Goal: Transaction & Acquisition: Purchase product/service

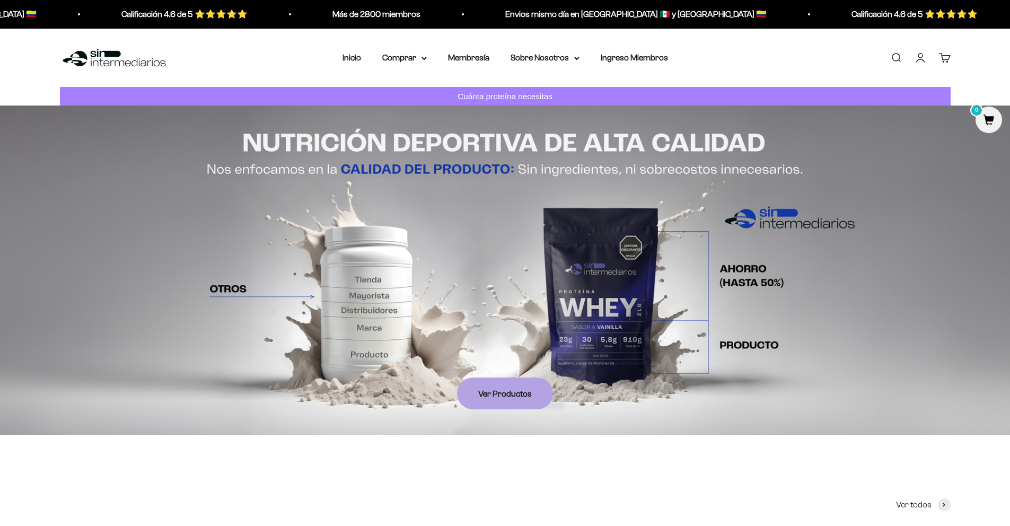
click at [926, 58] on link "Iniciar sesión" at bounding box center [920, 58] width 12 height 12
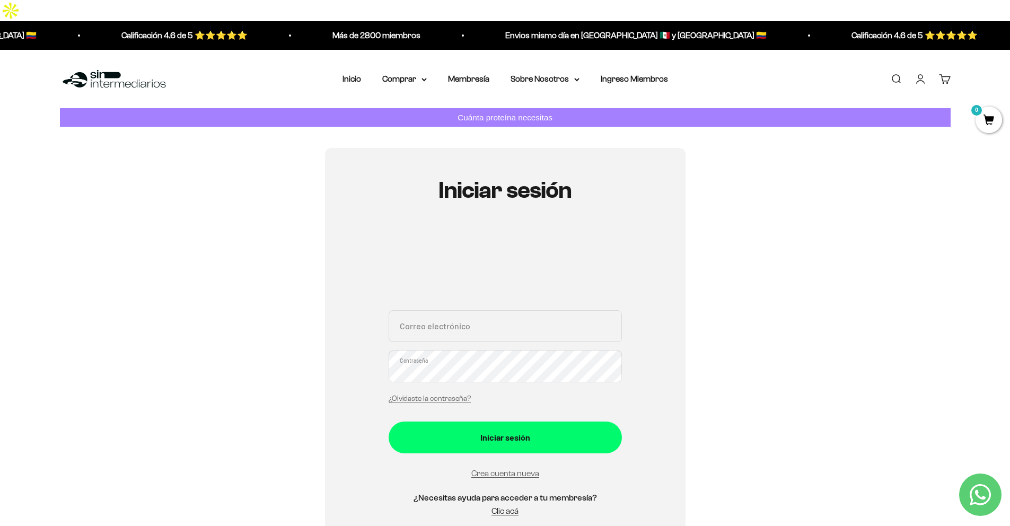
click at [539, 310] on input "Correo electrónico" at bounding box center [504, 326] width 233 height 32
type input "jhonro13@hotmail.com"
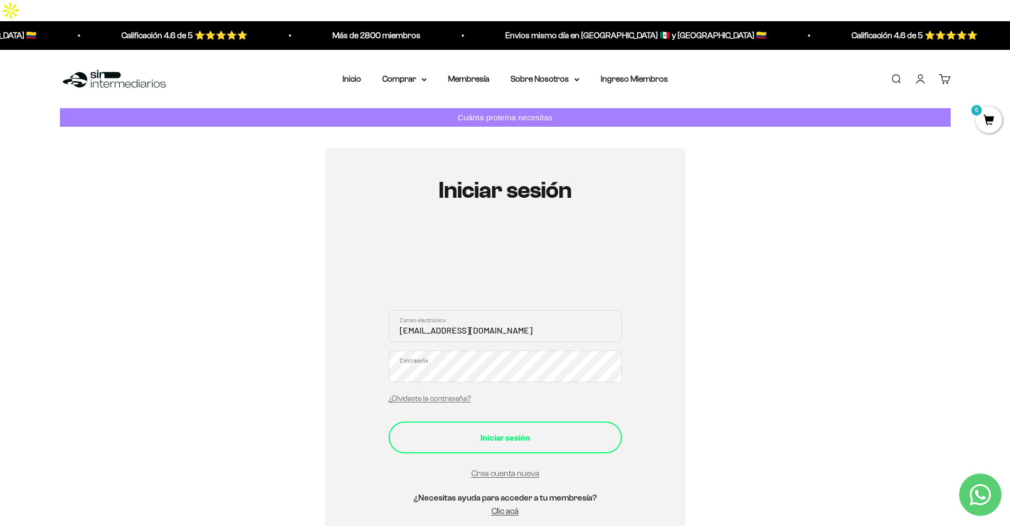
click at [497, 430] on div "Iniciar sesión" at bounding box center [505, 437] width 191 height 14
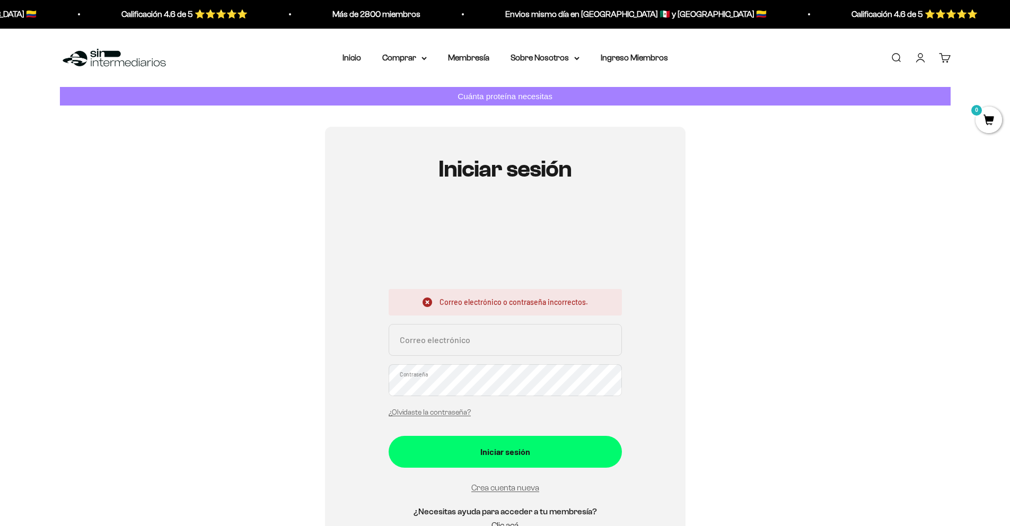
click at [557, 335] on input "Correo electrónico" at bounding box center [504, 340] width 233 height 32
type input "jhonro13@hotmail.com"
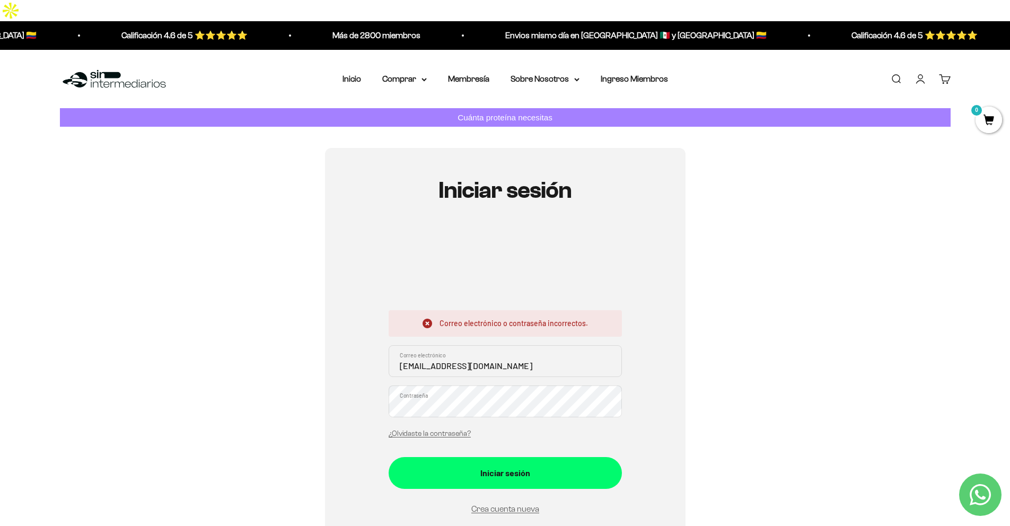
click at [716, 313] on div "Iniciar sesión Correo electrónico o contraseña incorrectos. jhonro13@hotmail.co…" at bounding box center [505, 370] width 890 height 445
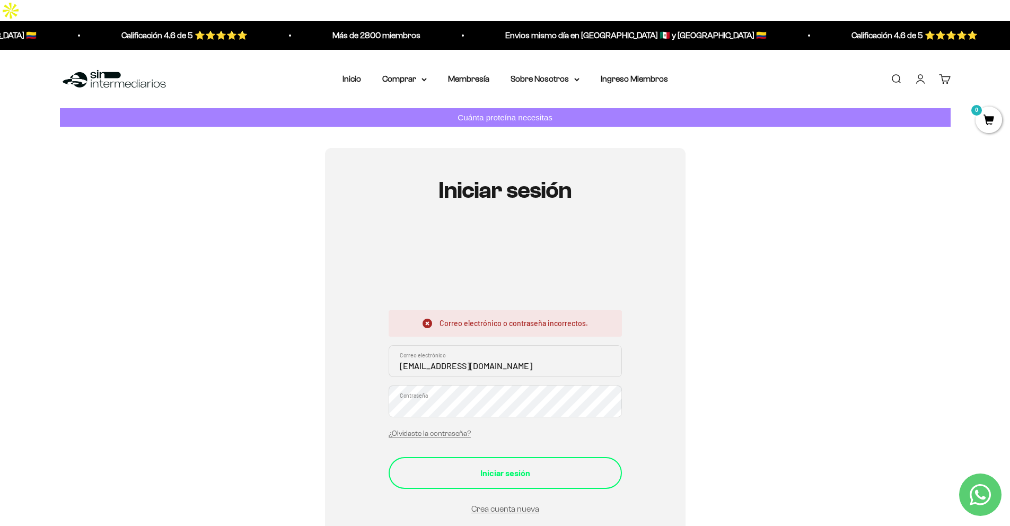
click at [473, 466] on div "Iniciar sesión" at bounding box center [505, 473] width 191 height 14
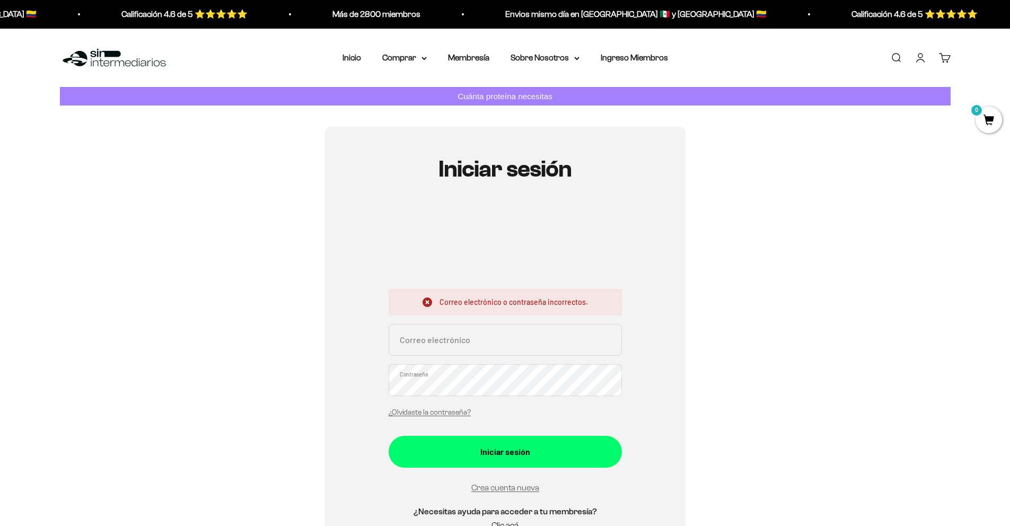
click at [524, 337] on input "Correo electrónico" at bounding box center [504, 340] width 233 height 32
type input "jhonro13@hotmail.com"
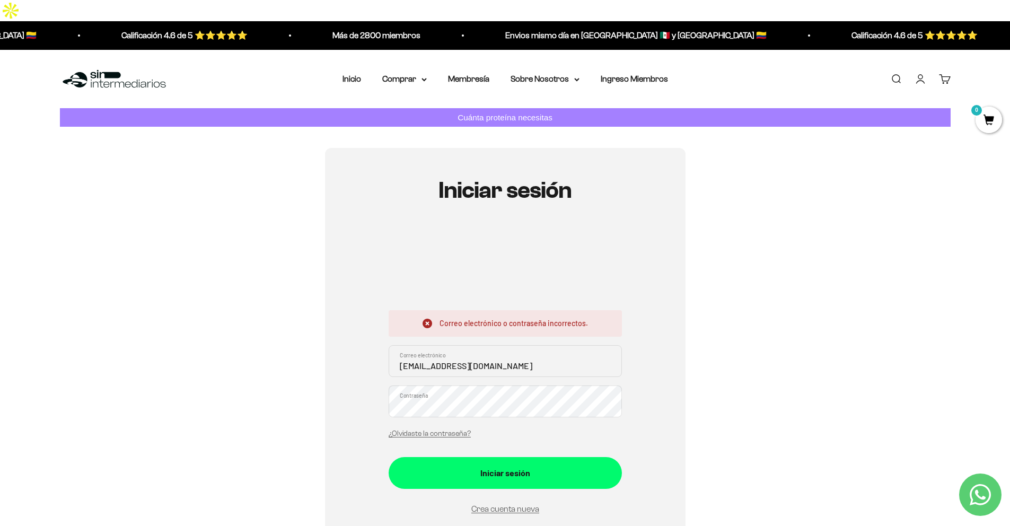
click at [770, 341] on div "Iniciar sesión Correo electrónico o contraseña incorrectos. jhonro13@hotmail.co…" at bounding box center [505, 370] width 890 height 445
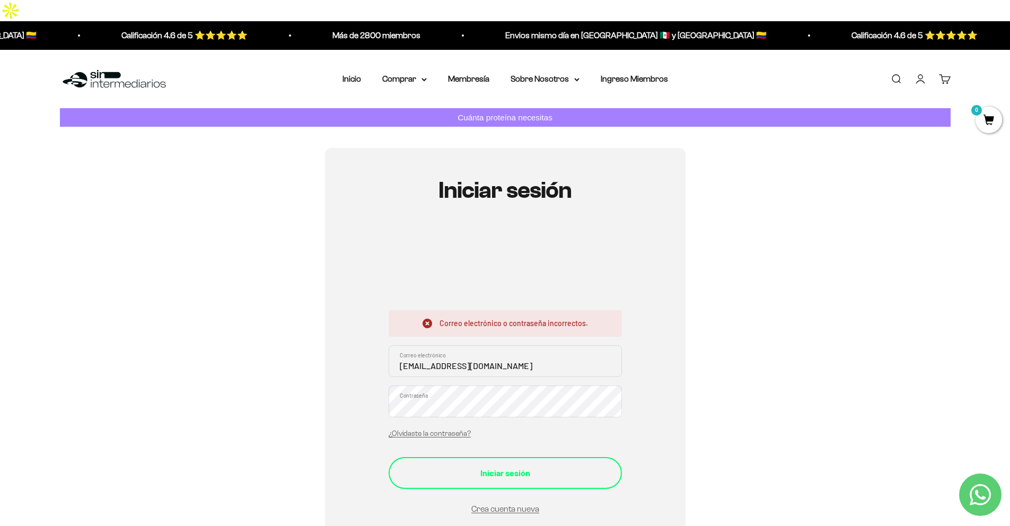
click at [552, 466] on div "Iniciar sesión" at bounding box center [505, 473] width 191 height 14
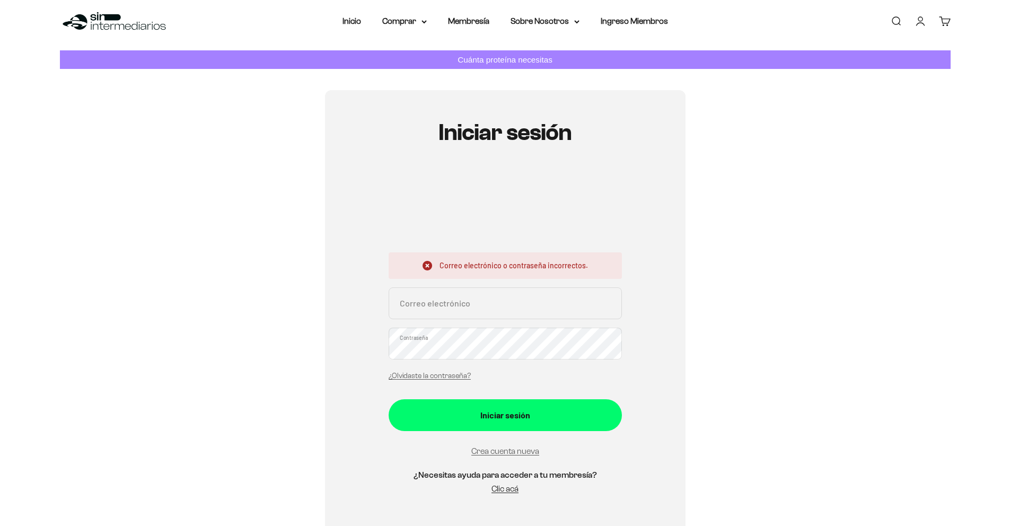
scroll to position [39, 0]
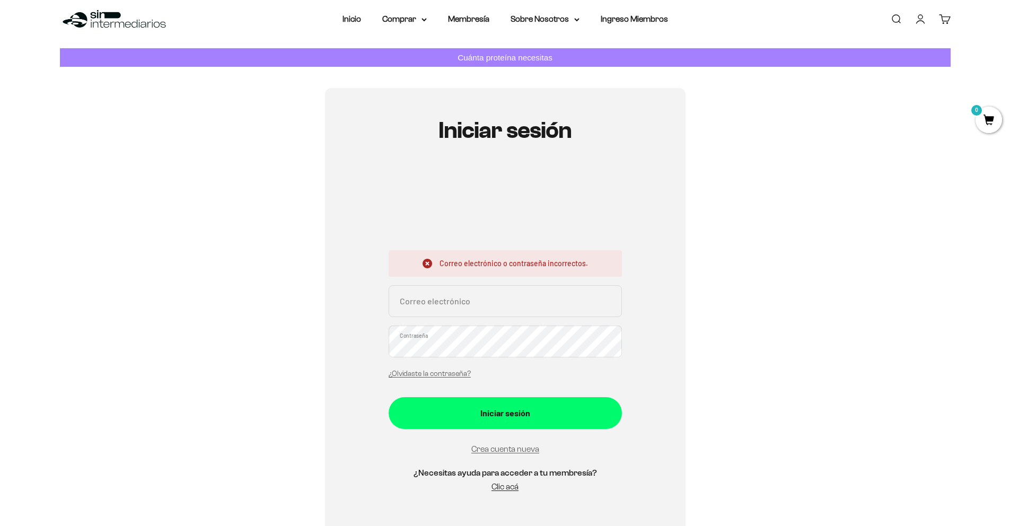
click at [455, 310] on input "Correo electrónico" at bounding box center [504, 301] width 233 height 32
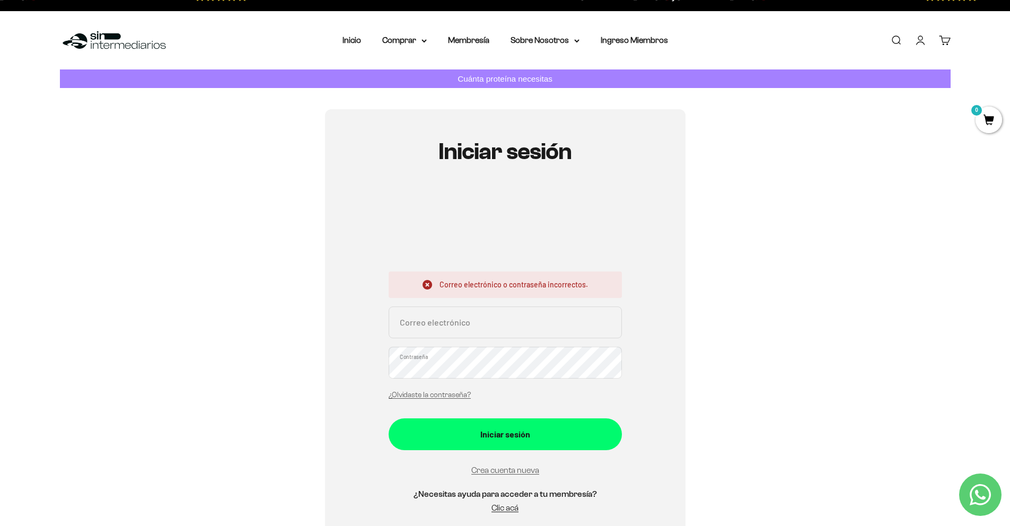
click at [430, 306] on input "Correo electrónico" at bounding box center [504, 322] width 233 height 32
type input "jhonro13@hotmail.com"
click at [762, 326] on div "Iniciar sesión Correo electrónico o contraseña incorrectos. jhonro13@hotmail.co…" at bounding box center [505, 331] width 890 height 445
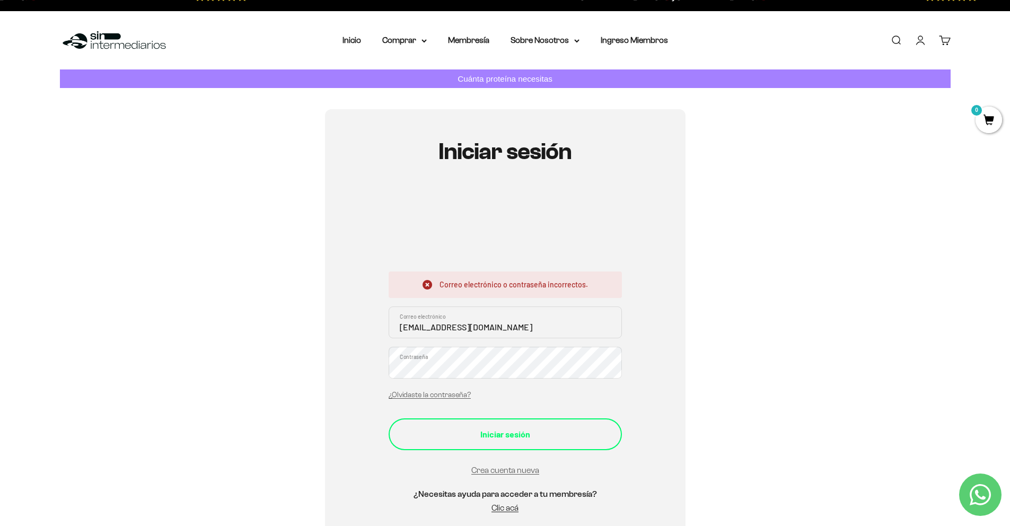
click at [516, 423] on button "Iniciar sesión" at bounding box center [504, 434] width 233 height 32
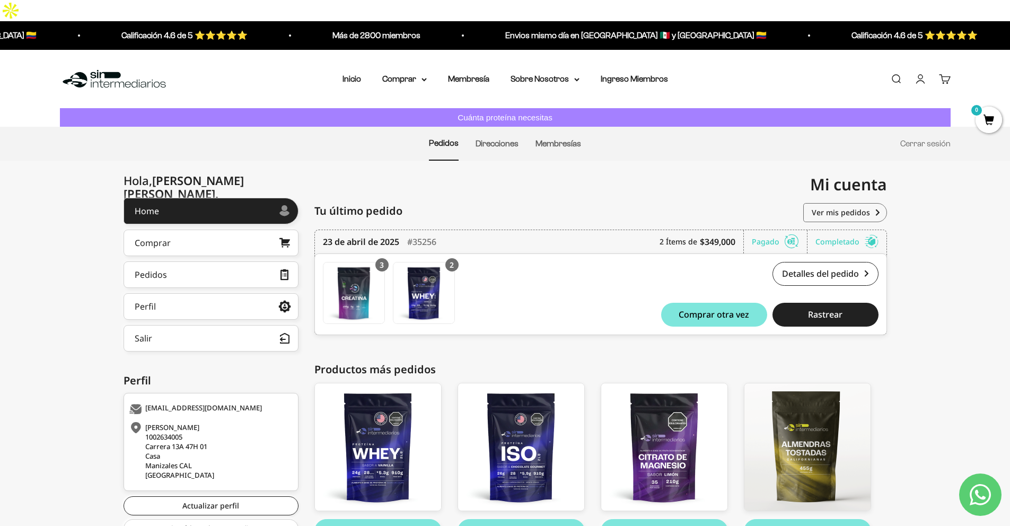
click at [491, 65] on div "Menú Buscar Inicio Comprar Proteínas Ver Todos Whey Iso Vegan Pancakes Pre-Entr…" at bounding box center [505, 79] width 1010 height 59
click at [245, 293] on link "Perfil" at bounding box center [210, 306] width 175 height 27
click at [244, 293] on link "Perfil" at bounding box center [210, 306] width 175 height 27
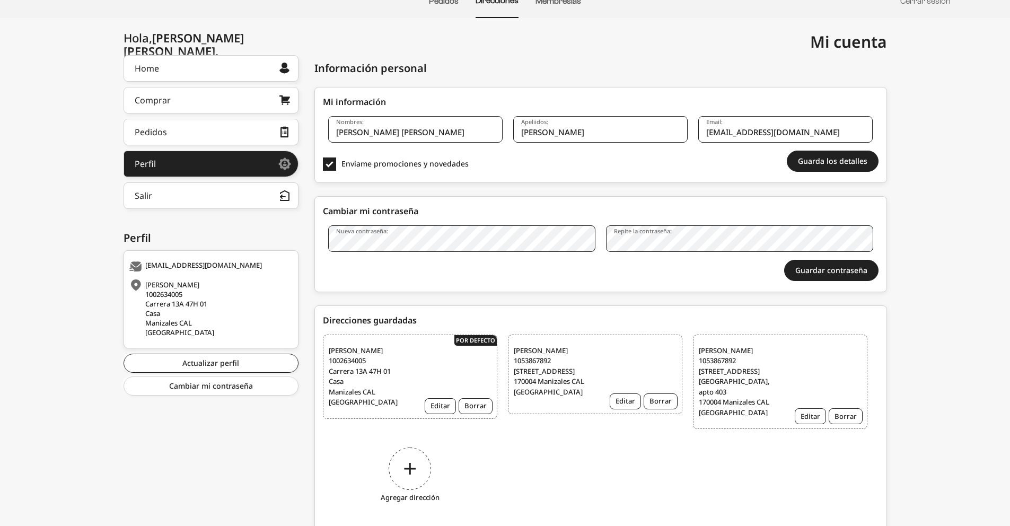
scroll to position [122, 0]
click at [214, 128] on link "Pedidos" at bounding box center [210, 131] width 175 height 27
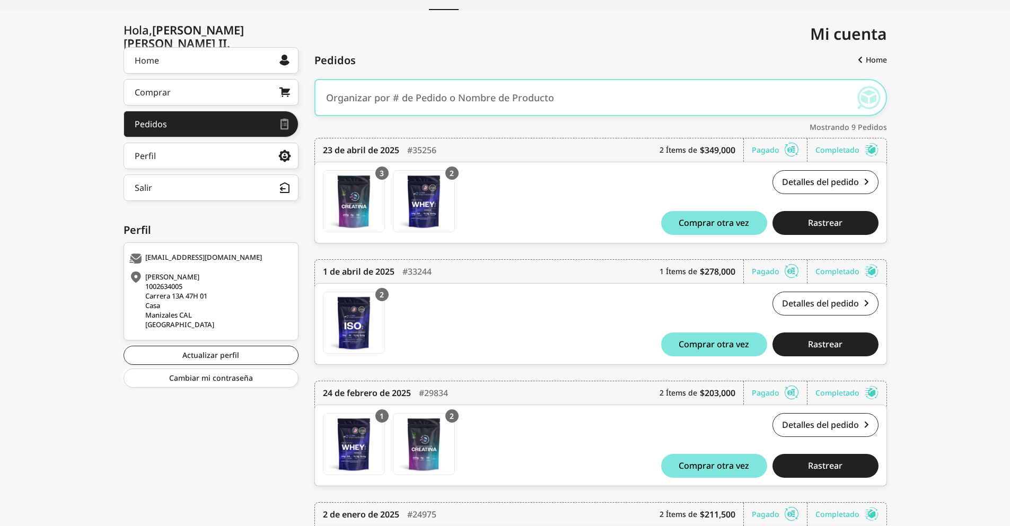
scroll to position [11, 0]
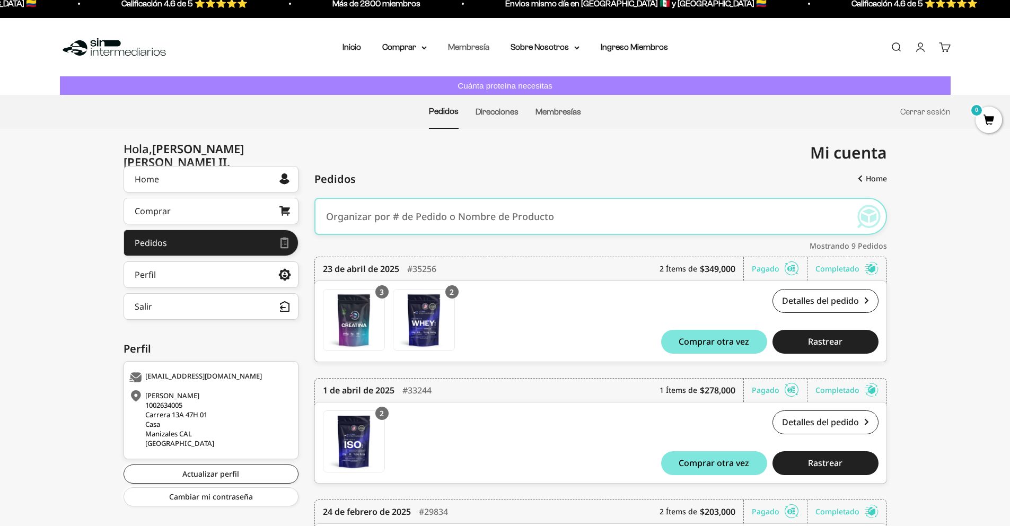
click at [460, 50] on link "Membresía" at bounding box center [468, 46] width 41 height 9
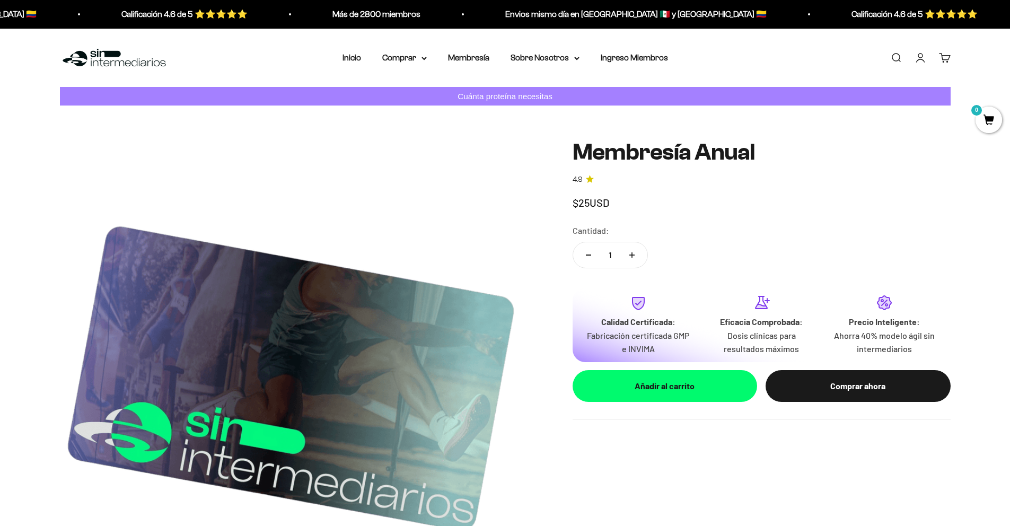
click at [941, 55] on link "Carrito 0" at bounding box center [945, 58] width 12 height 12
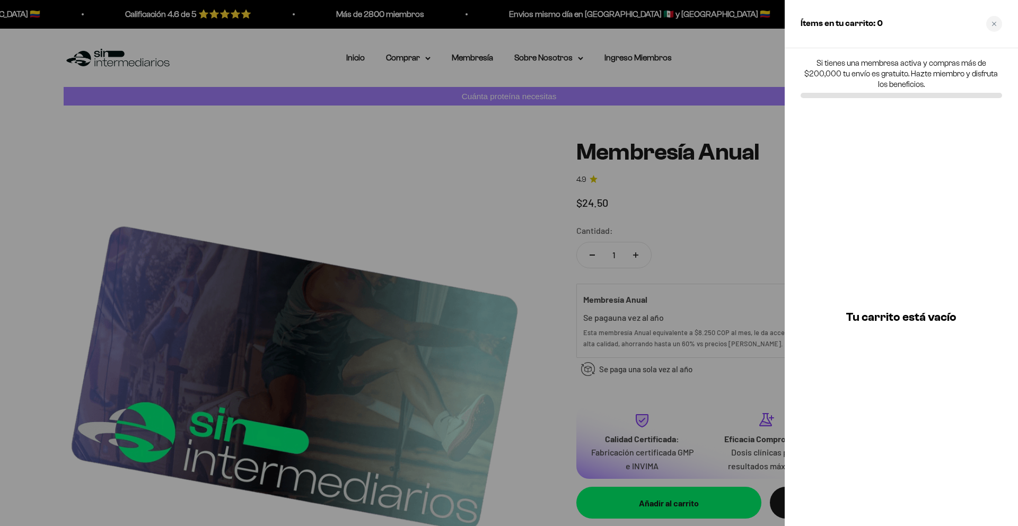
click at [985, 22] on div "Ítems en tu carrito: 0" at bounding box center [900, 24] width 233 height 48
click at [991, 28] on div "Close cart" at bounding box center [994, 24] width 16 height 16
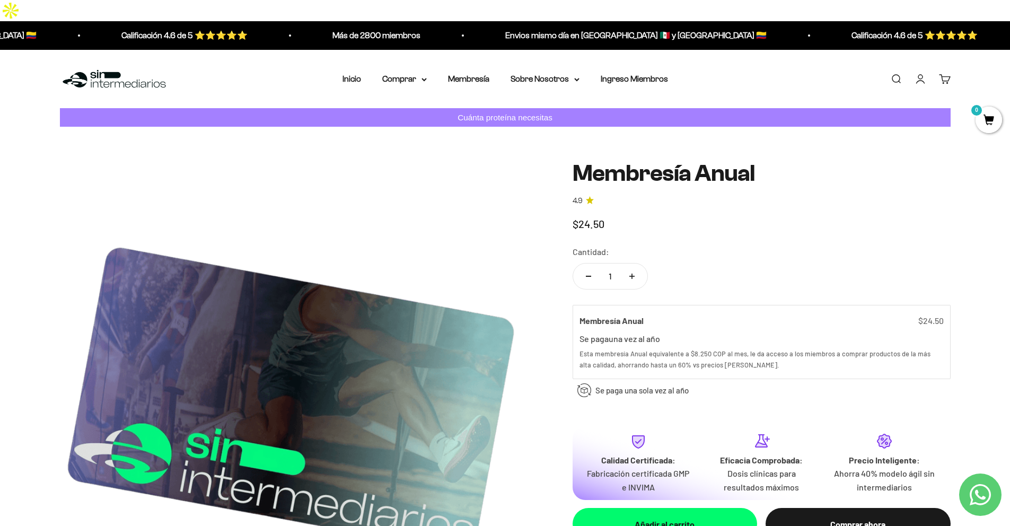
click at [914, 73] on link "Cuenta" at bounding box center [920, 79] width 12 height 12
click at [916, 73] on link "Cuenta" at bounding box center [920, 79] width 12 height 12
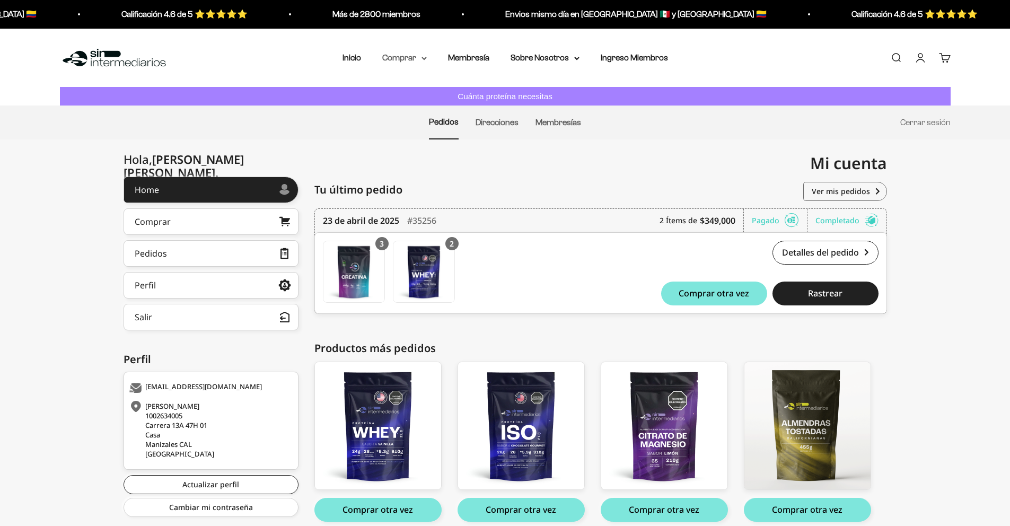
click at [412, 59] on summary "Comprar" at bounding box center [404, 58] width 45 height 14
click at [432, 155] on span "Todos Los Productos" at bounding box center [427, 150] width 78 height 9
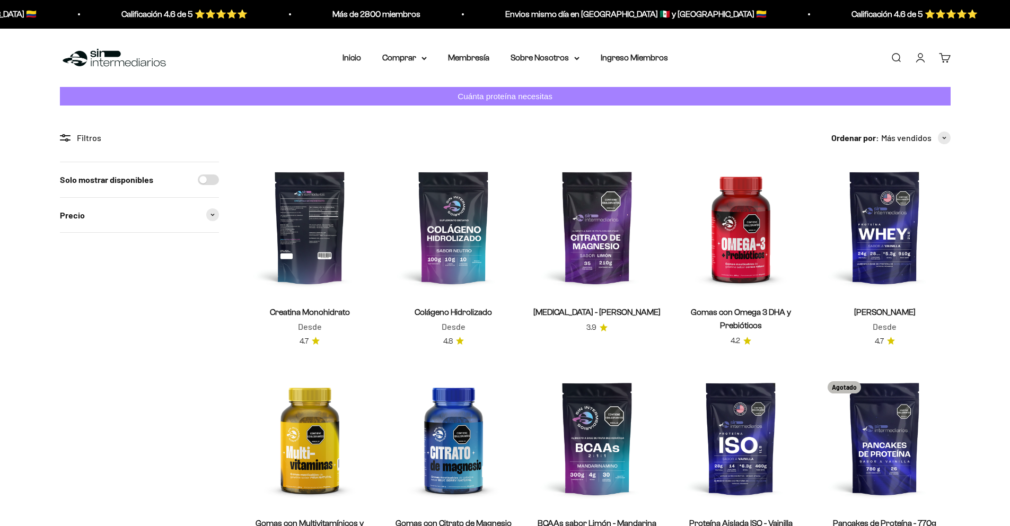
click at [312, 259] on img at bounding box center [309, 227] width 131 height 131
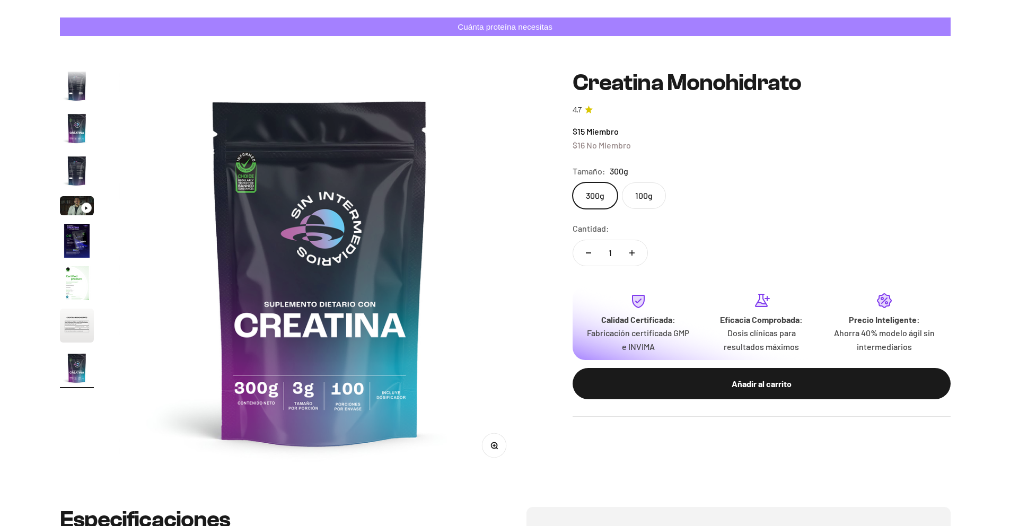
scroll to position [70, 0]
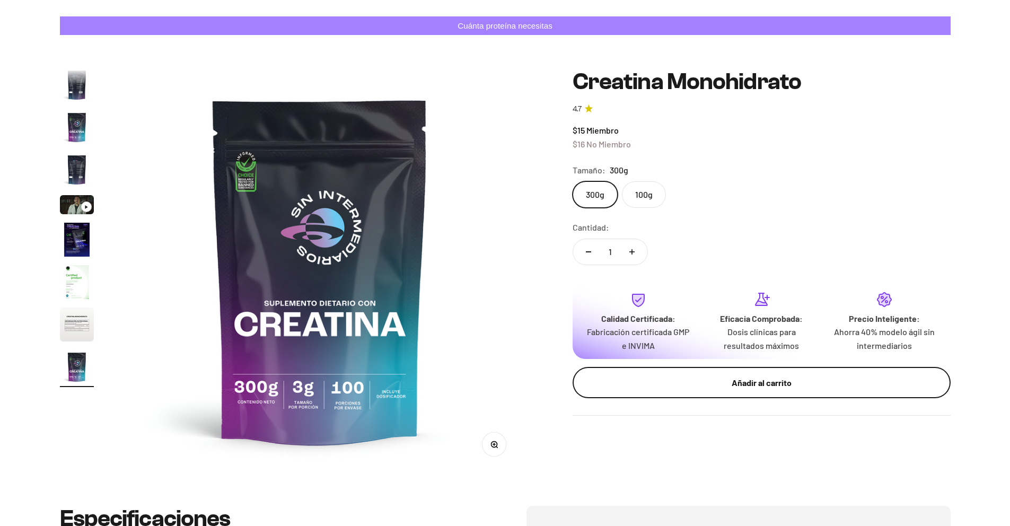
click at [746, 386] on div "Añadir al carrito" at bounding box center [761, 383] width 335 height 14
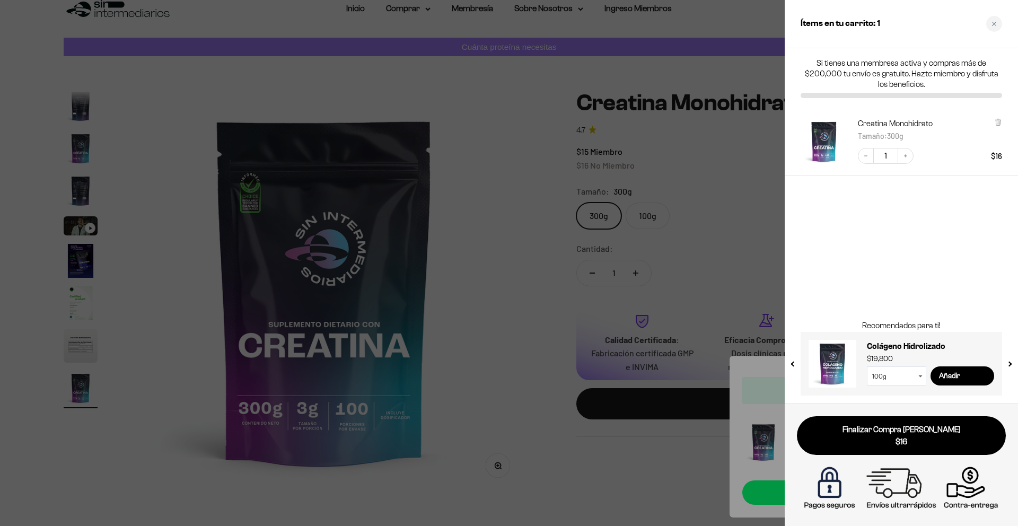
click at [709, 150] on div at bounding box center [509, 263] width 1018 height 526
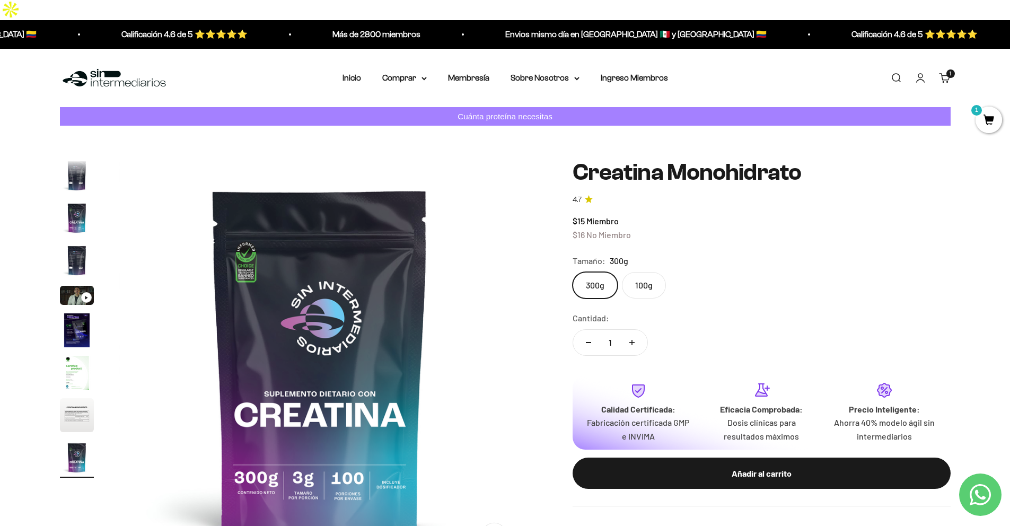
scroll to position [0, 0]
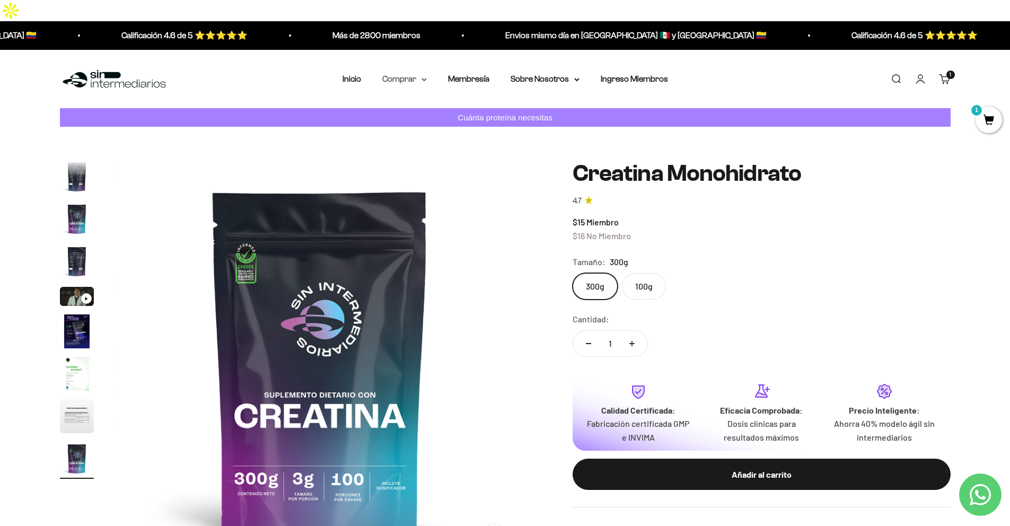
click at [423, 77] on icon at bounding box center [423, 79] width 5 height 4
click at [427, 144] on div "Proteínas Ver Todos Whey Iso Vegan" at bounding box center [432, 142] width 117 height 94
click at [426, 167] on span "Todos Los Productos" at bounding box center [427, 171] width 78 height 9
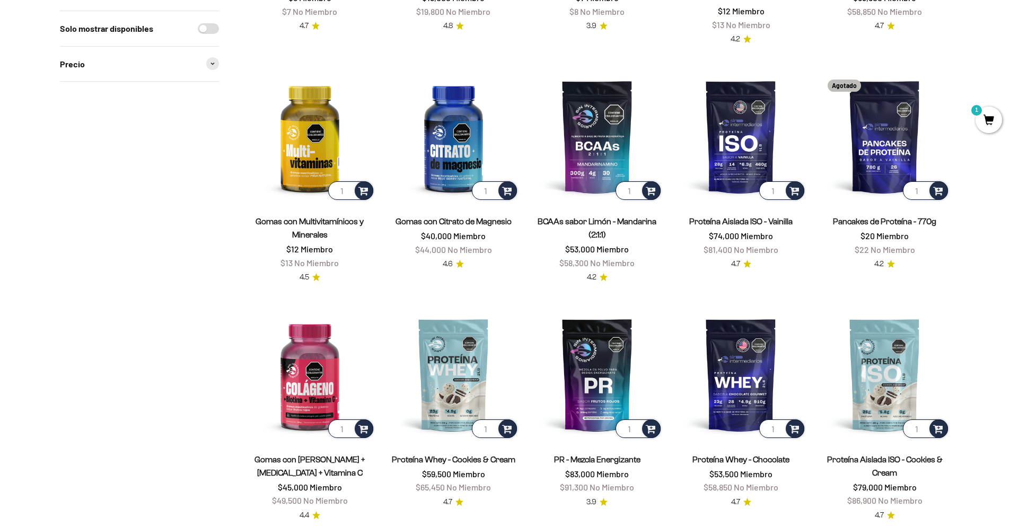
scroll to position [339, 0]
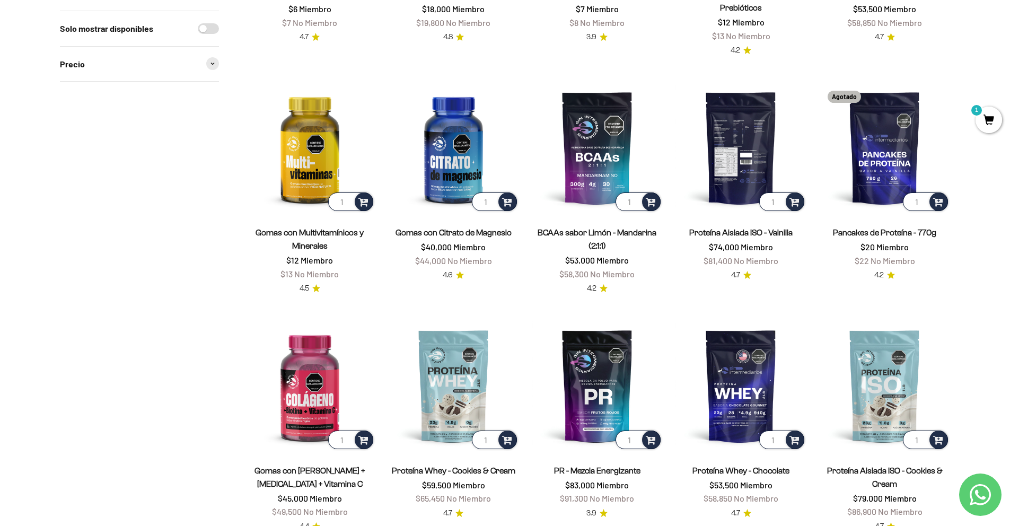
click at [739, 119] on img at bounding box center [740, 147] width 131 height 131
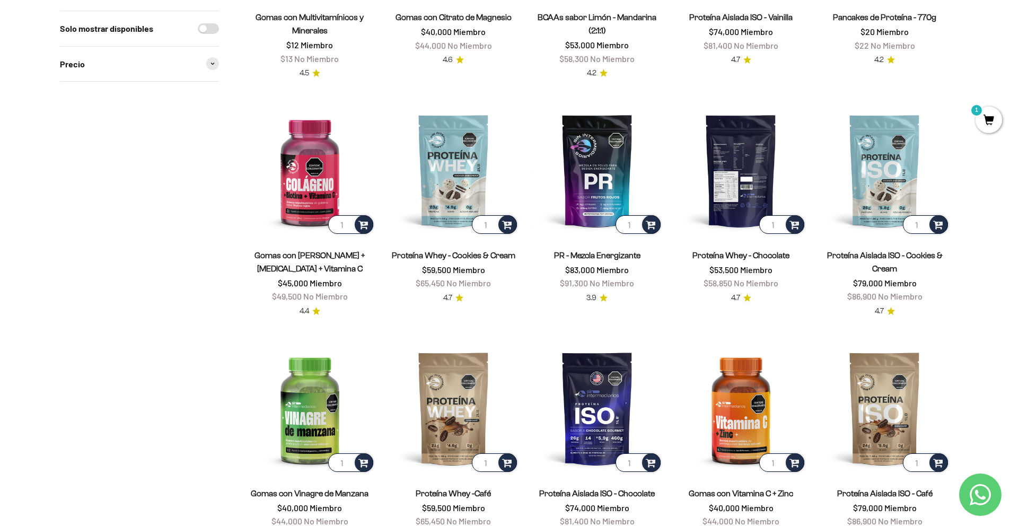
scroll to position [473, 0]
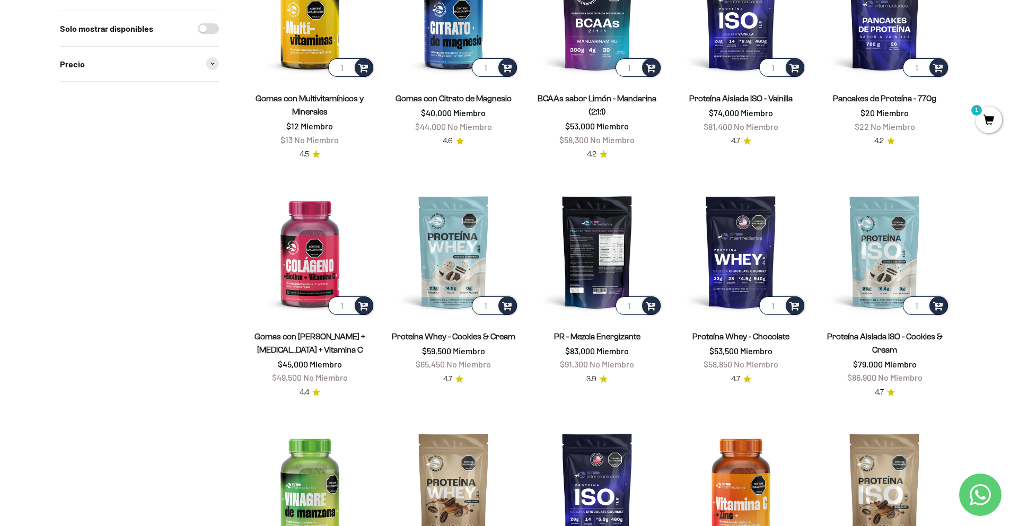
click at [590, 255] on img at bounding box center [597, 251] width 131 height 131
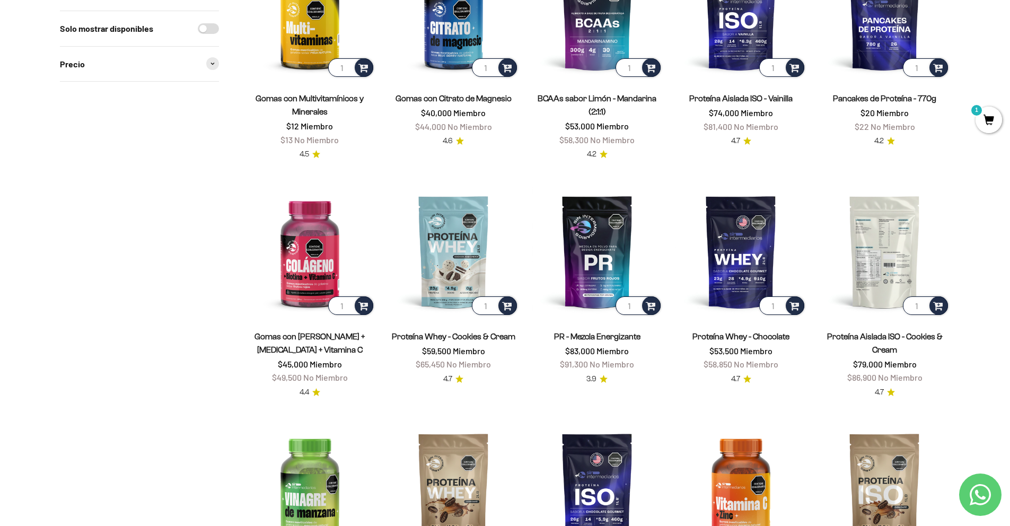
click at [886, 218] on img at bounding box center [884, 251] width 131 height 131
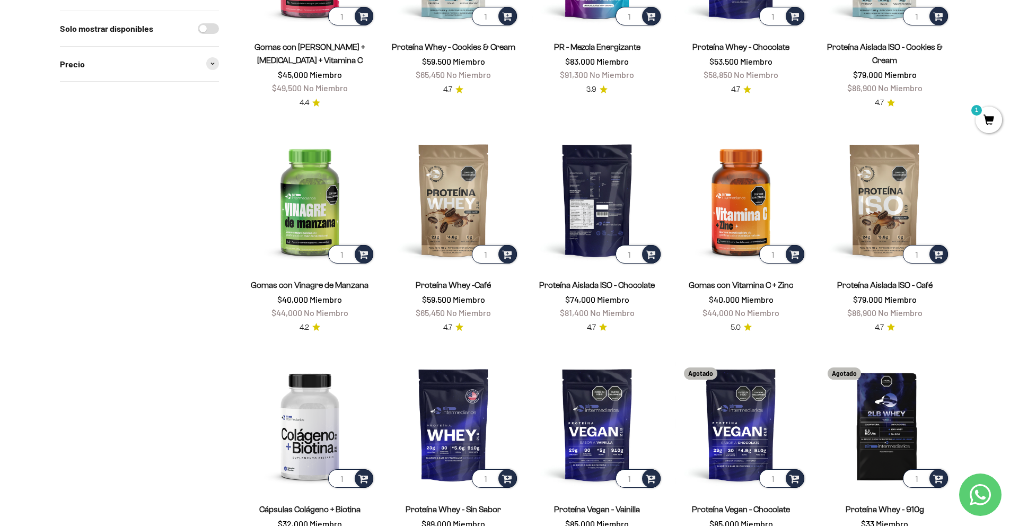
scroll to position [800, 0]
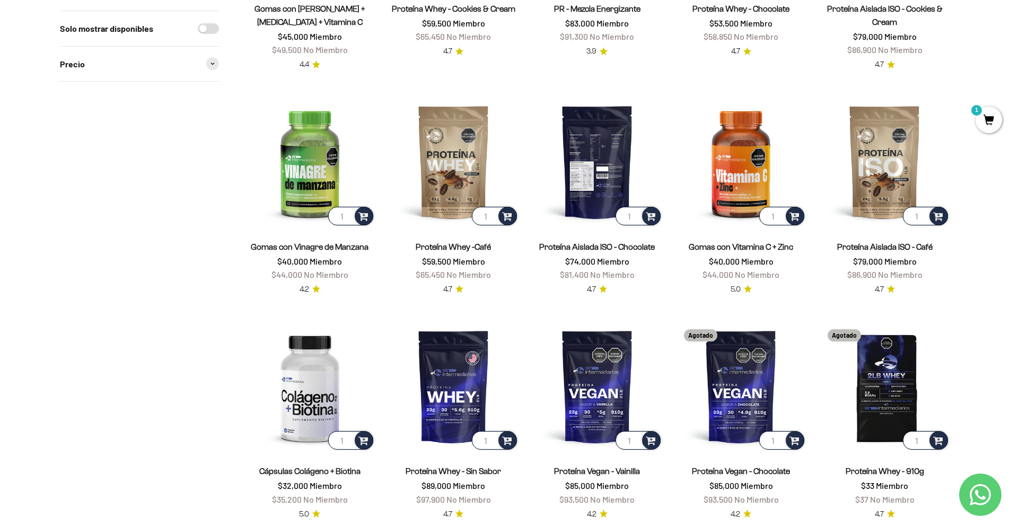
click at [604, 129] on img at bounding box center [597, 161] width 131 height 131
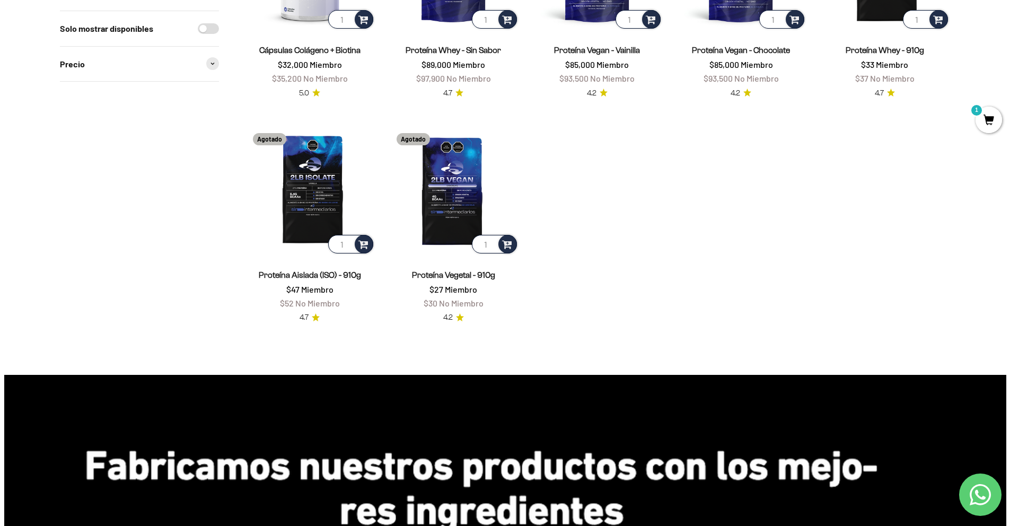
scroll to position [1049, 0]
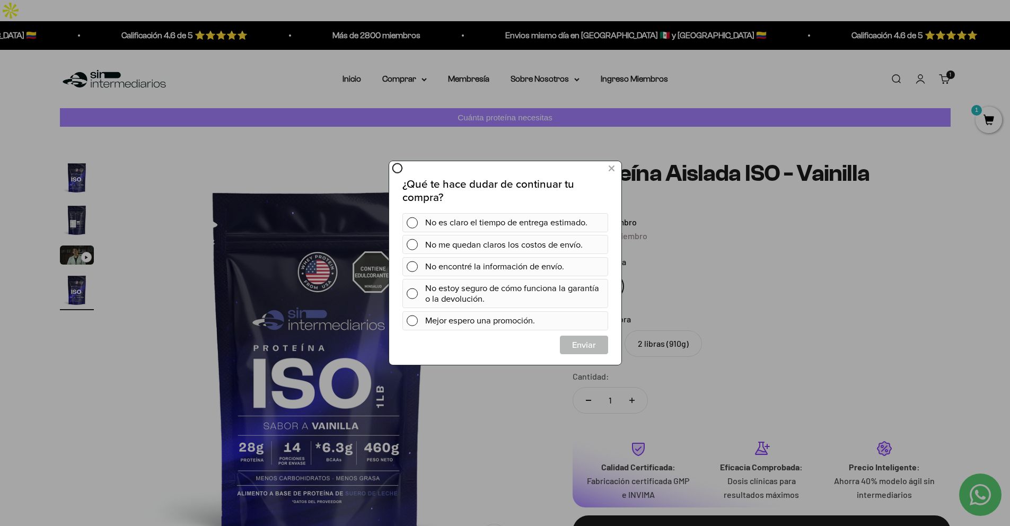
click at [395, 165] on icon at bounding box center [396, 168] width 11 height 11
click at [611, 170] on icon at bounding box center [611, 169] width 6 height 14
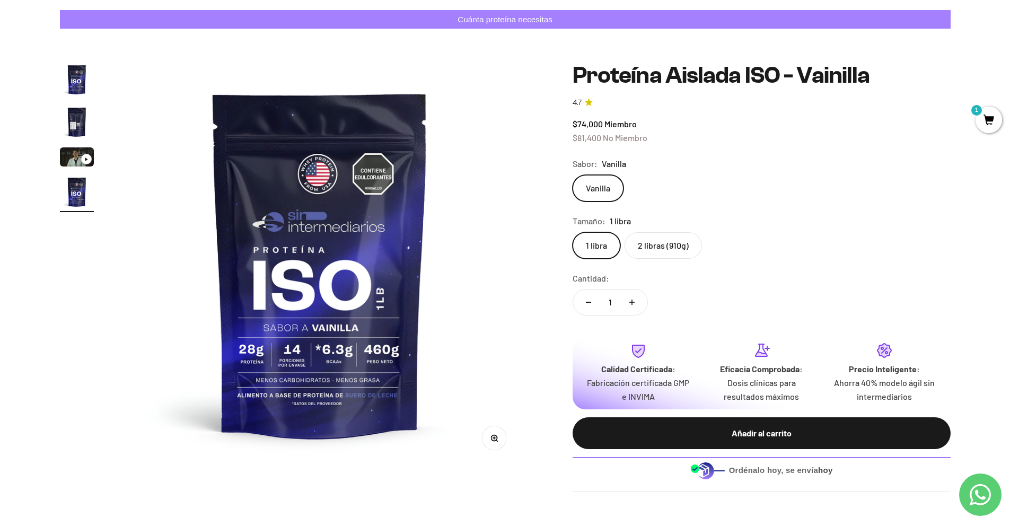
scroll to position [104, 0]
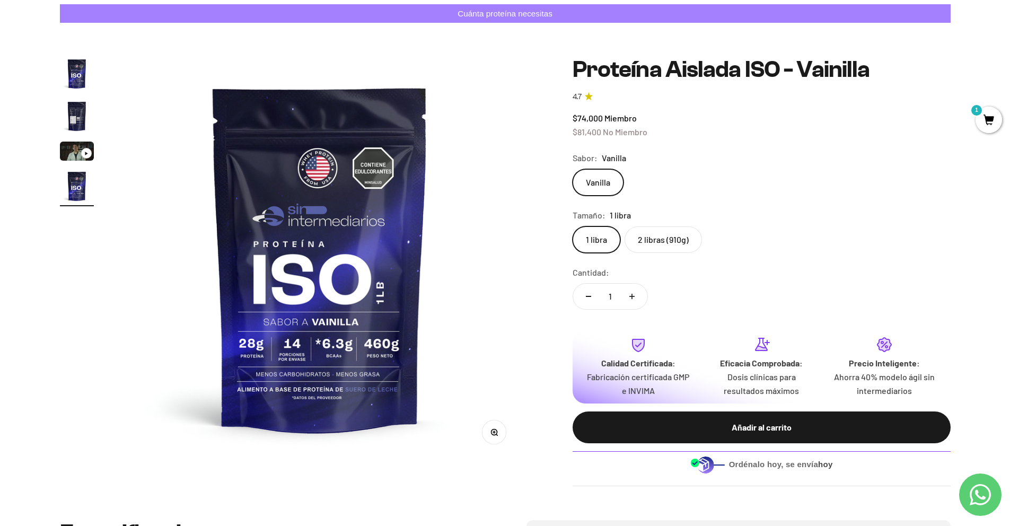
click at [690, 226] on label "2 libras (910g)" at bounding box center [662, 239] width 77 height 27
click at [572, 226] on input "2 libras (910g)" at bounding box center [572, 226] width 1 height 1
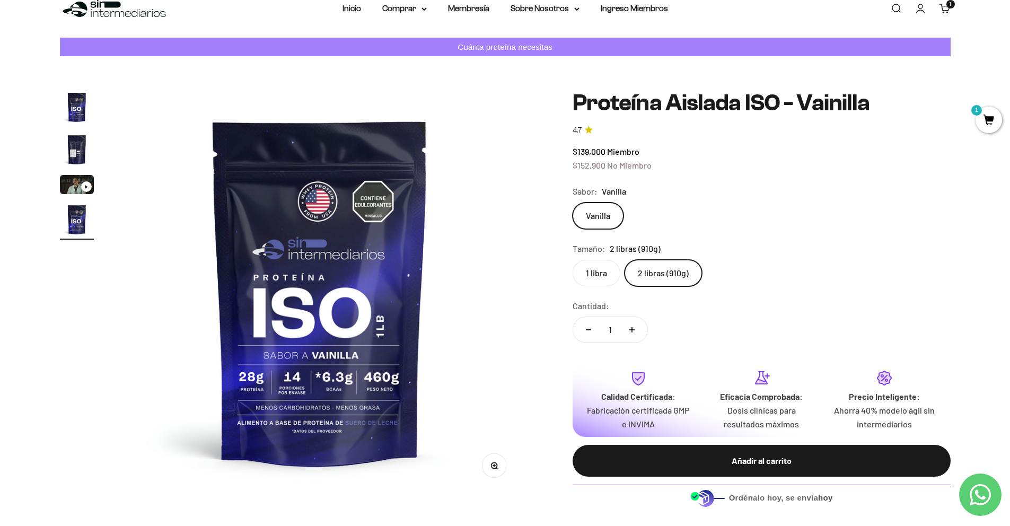
scroll to position [63, 0]
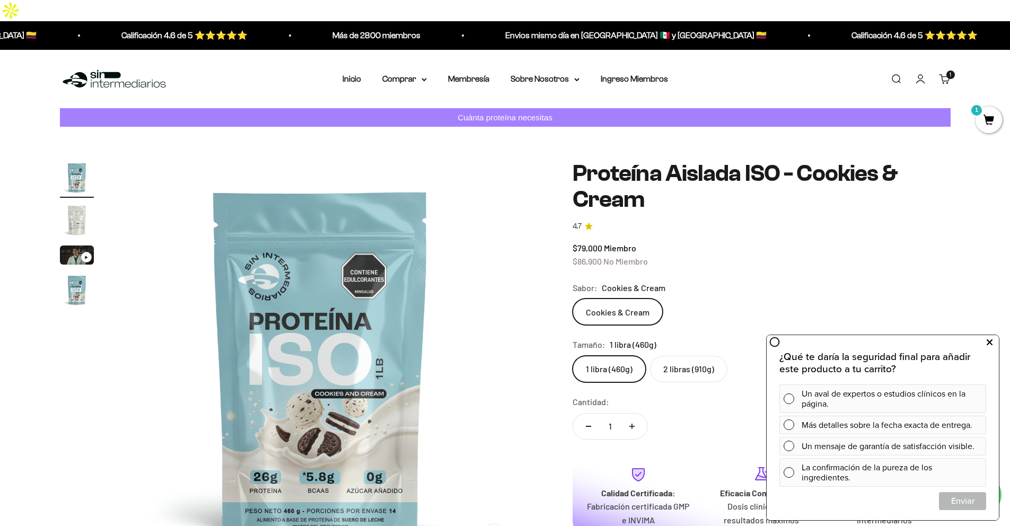
click at [991, 347] on icon at bounding box center [989, 342] width 6 height 14
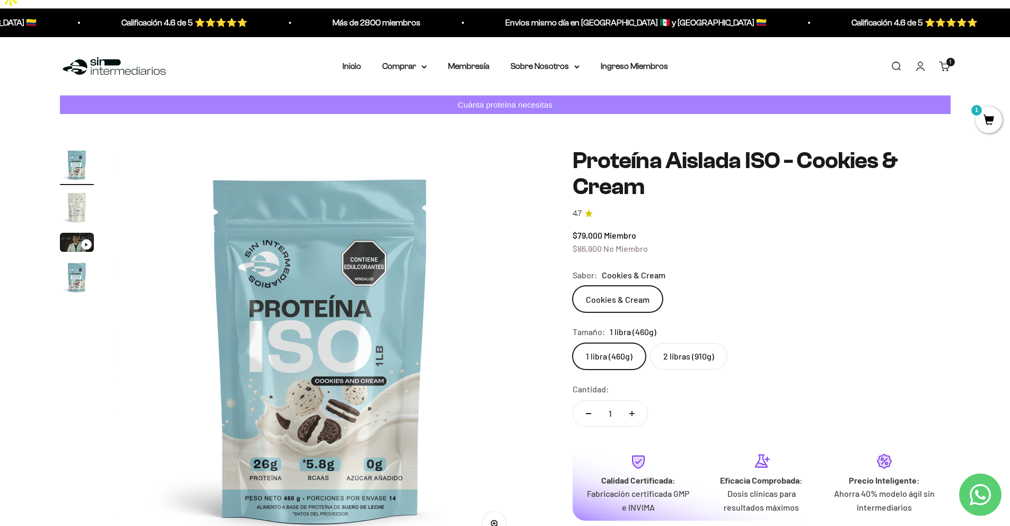
scroll to position [14, 0]
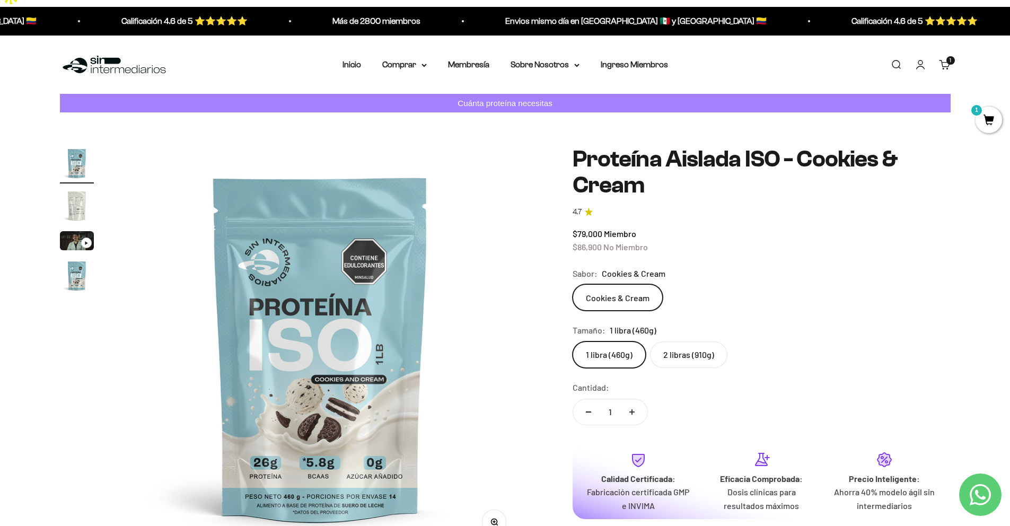
click at [689, 341] on label "2 libras (910g)" at bounding box center [688, 354] width 77 height 27
click at [572, 341] on input "2 libras (910g)" at bounding box center [572, 341] width 1 height 1
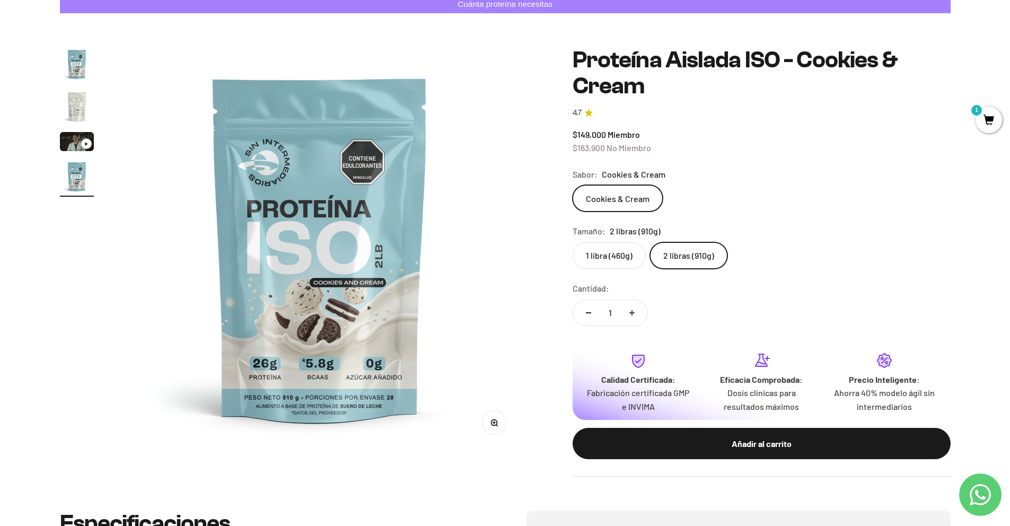
scroll to position [125, 0]
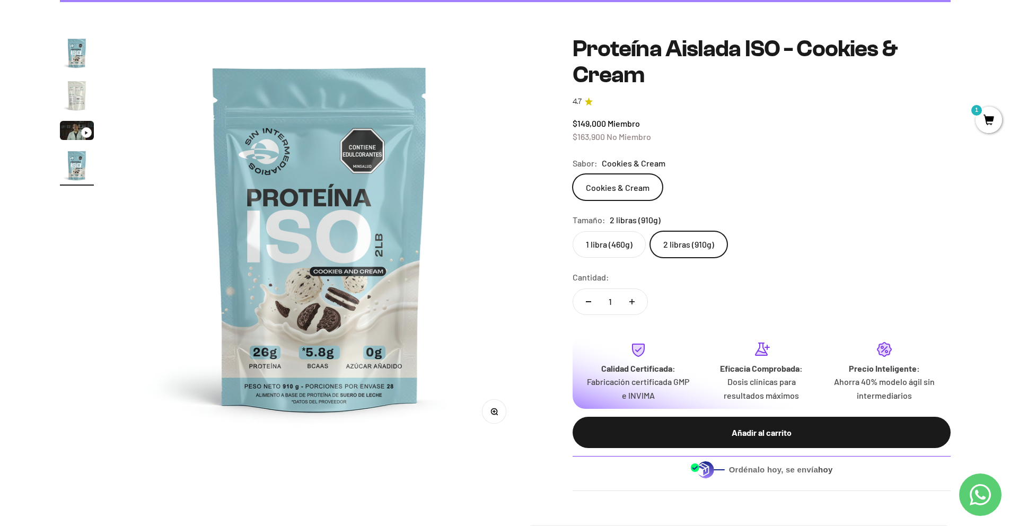
click at [701, 231] on label "2 libras (910g)" at bounding box center [688, 244] width 77 height 27
click at [572, 231] on input "2 libras (910g)" at bounding box center [572, 231] width 1 height 1
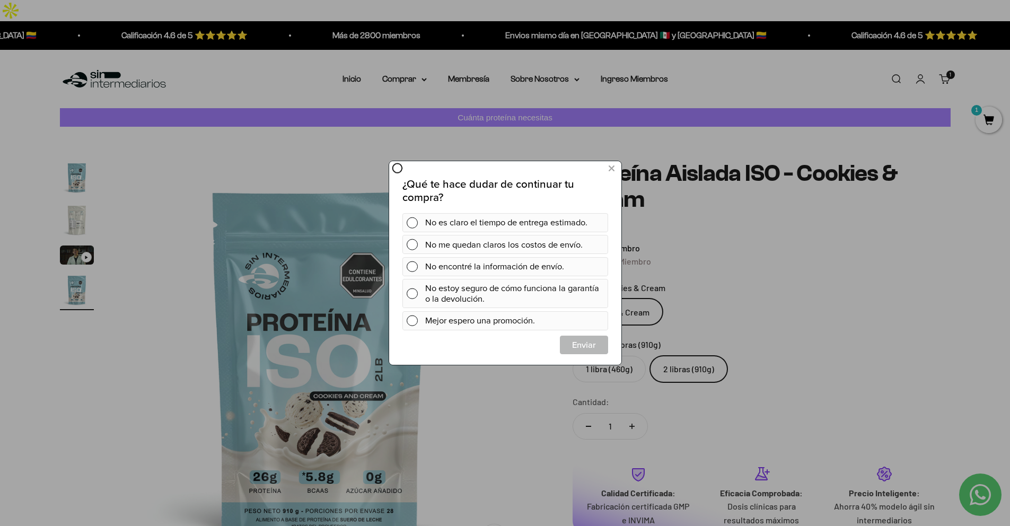
scroll to position [0, 0]
click at [612, 176] on button at bounding box center [611, 168] width 20 height 17
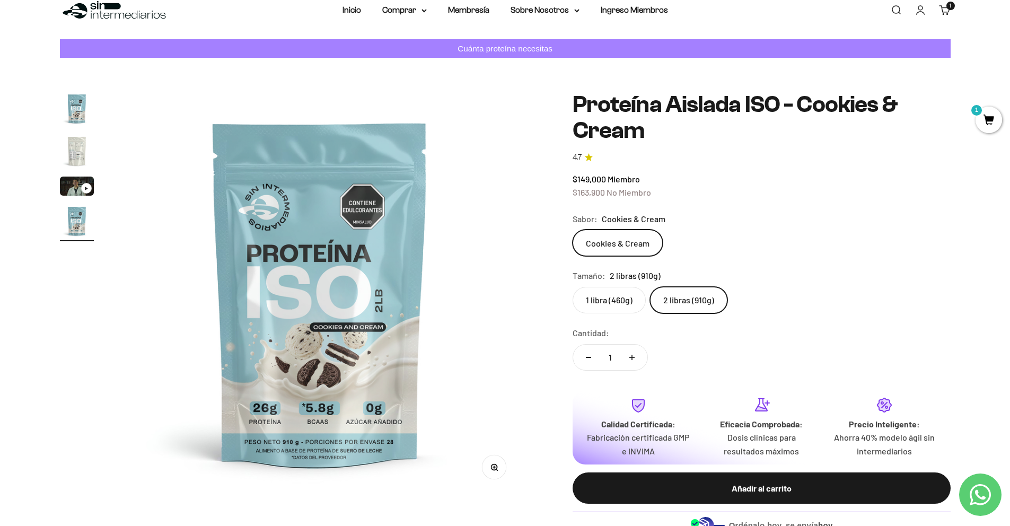
scroll to position [96, 0]
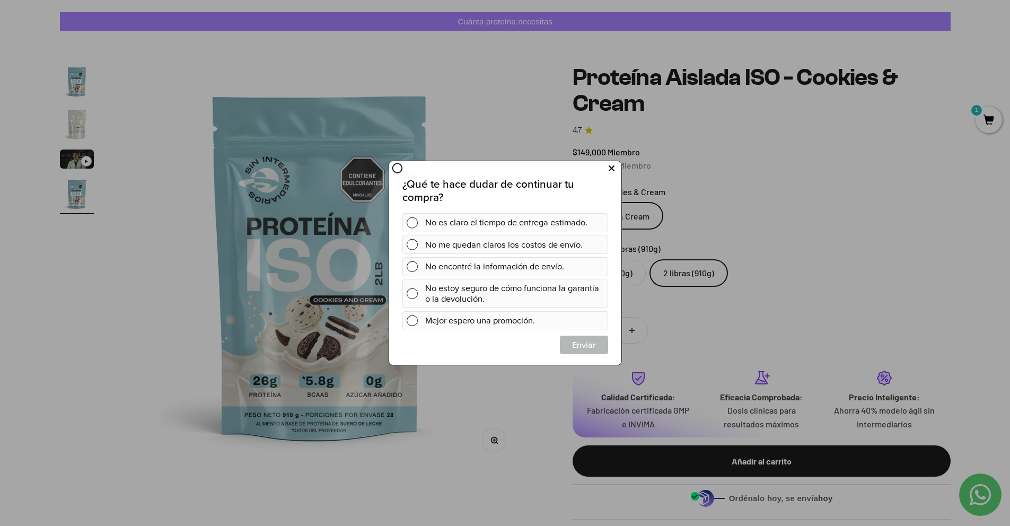
click at [612, 169] on icon at bounding box center [611, 169] width 6 height 14
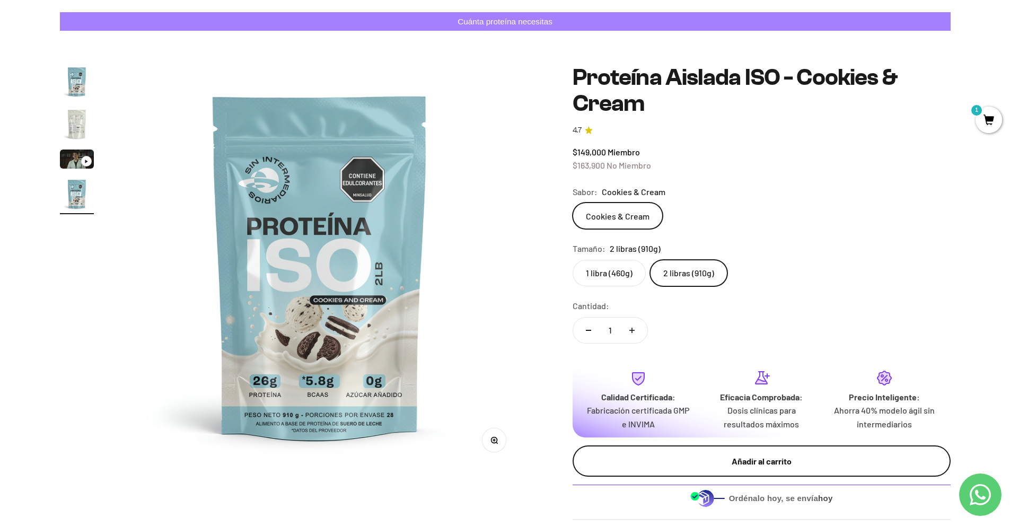
click at [765, 454] on div "Añadir al carrito" at bounding box center [761, 461] width 335 height 14
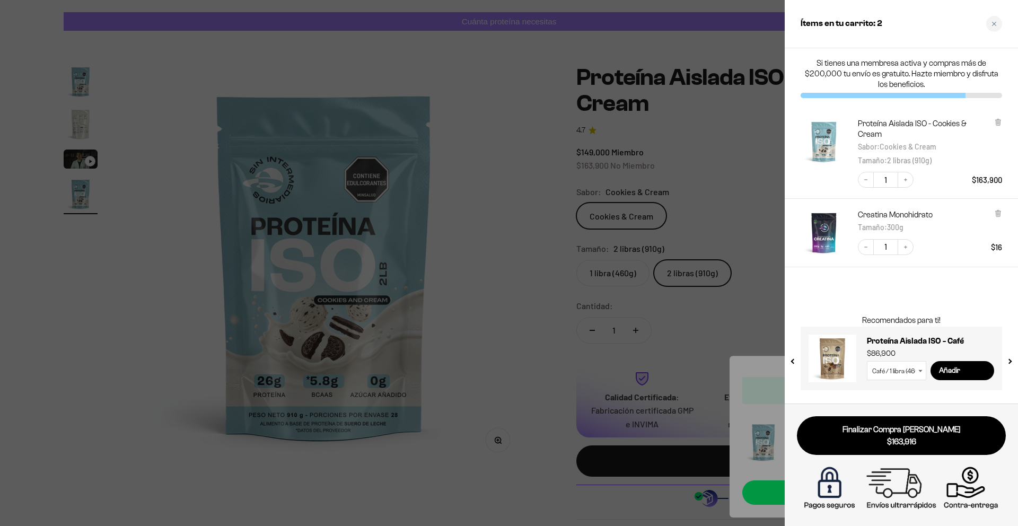
click at [638, 240] on div at bounding box center [509, 263] width 1018 height 526
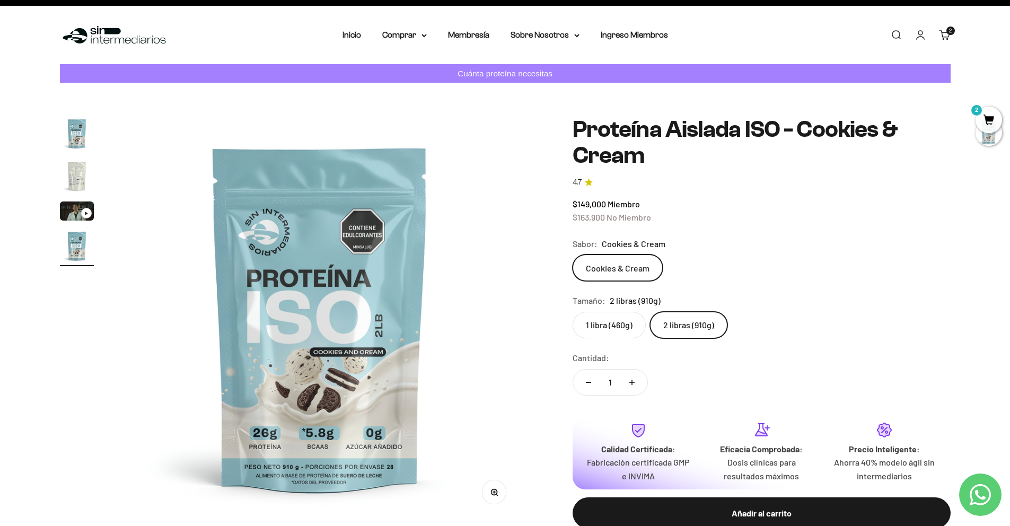
scroll to position [0, 0]
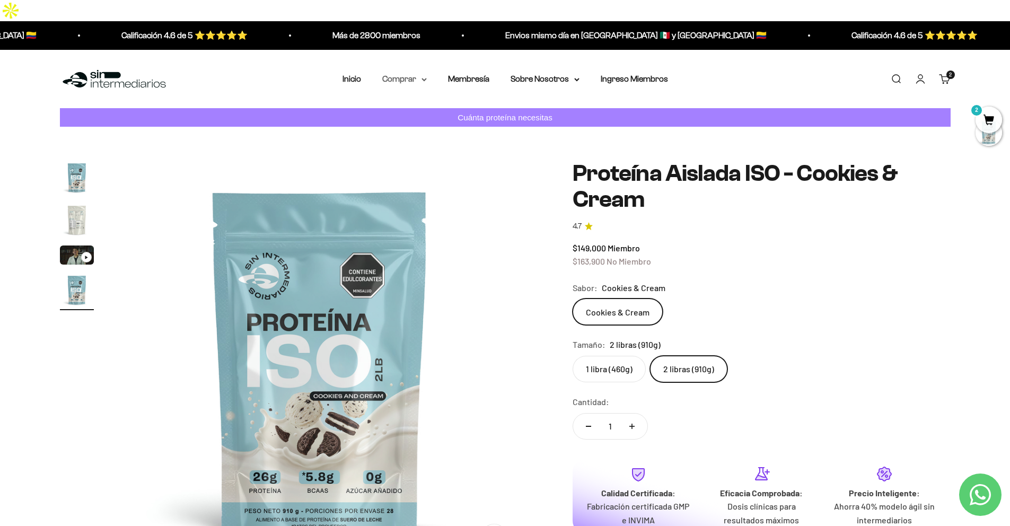
click at [410, 72] on summary "Comprar" at bounding box center [404, 79] width 45 height 14
click at [420, 167] on span "Todos Los Productos" at bounding box center [427, 171] width 78 height 9
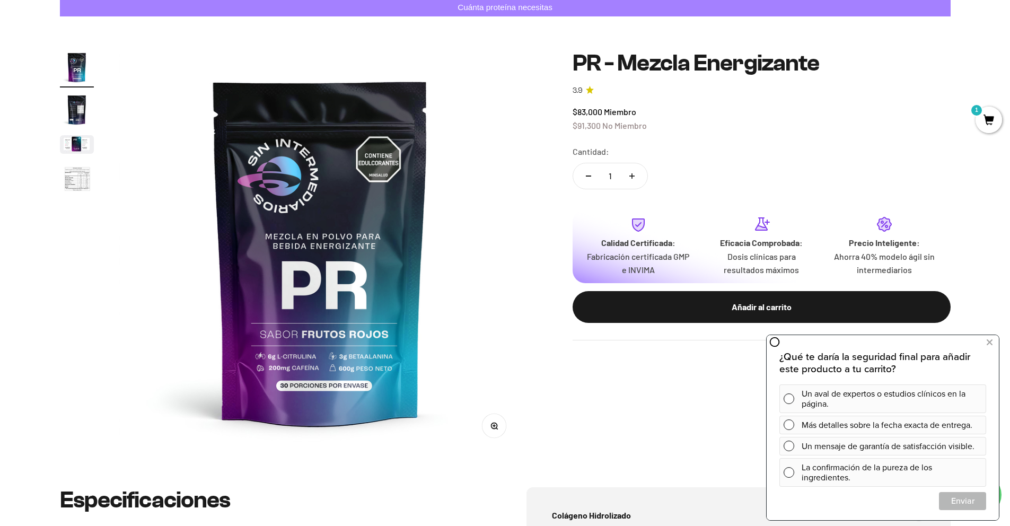
scroll to position [118, 0]
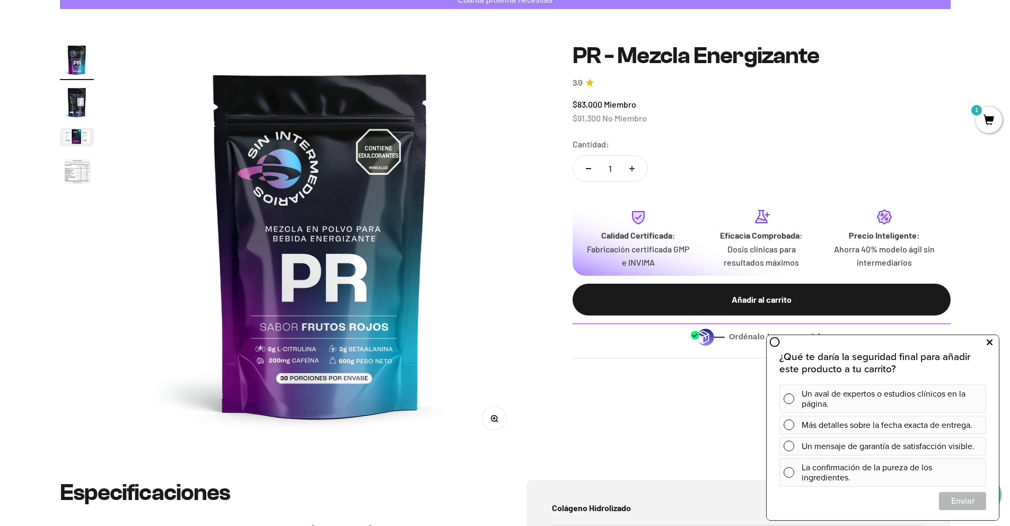
click at [988, 338] on icon at bounding box center [989, 342] width 6 height 14
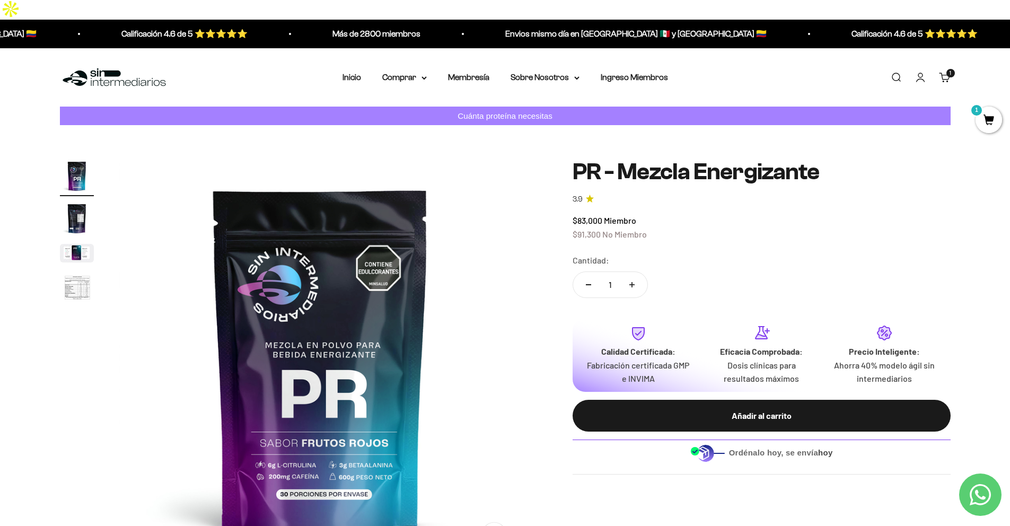
scroll to position [0, 0]
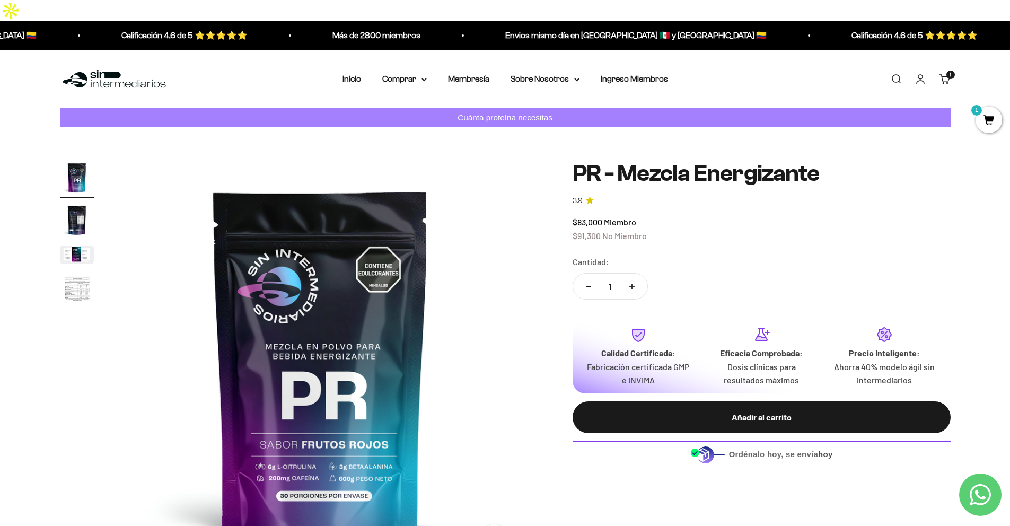
click at [70, 272] on img "Ir al artículo 4" at bounding box center [77, 289] width 34 height 35
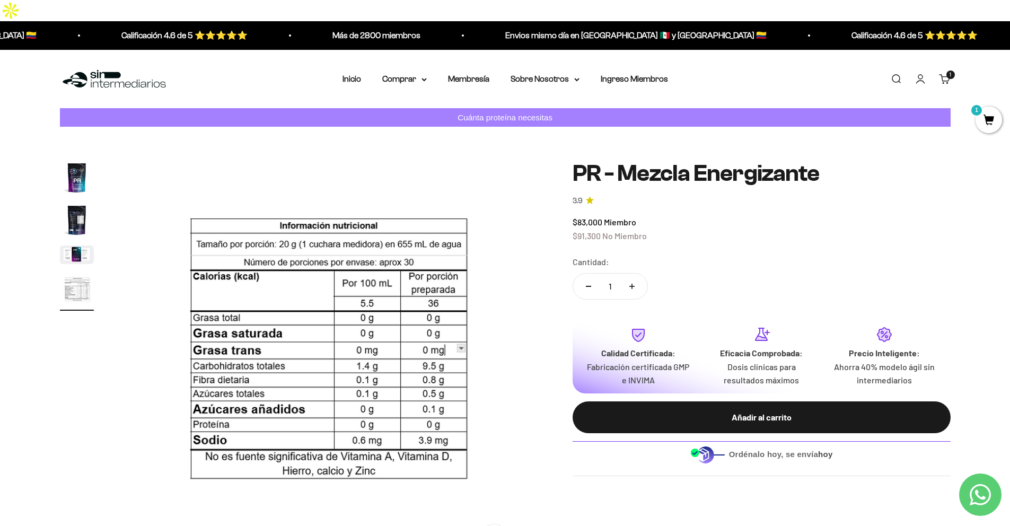
scroll to position [0, 1246]
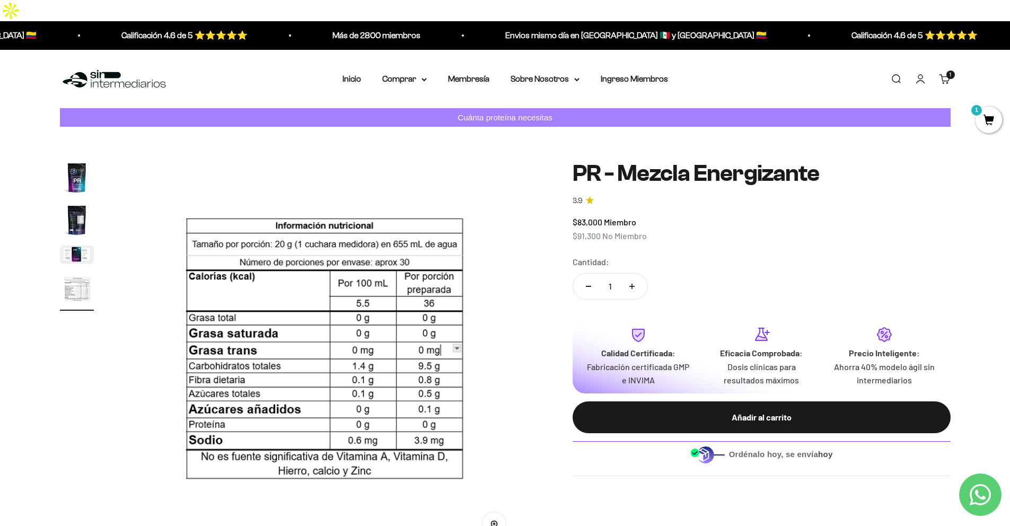
click at [78, 245] on img "Ir al artículo 3" at bounding box center [77, 254] width 34 height 19
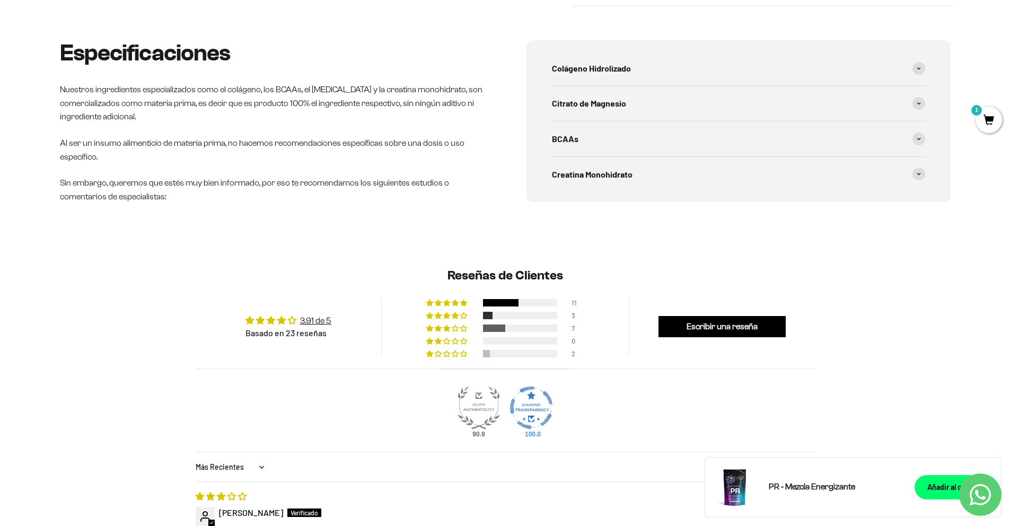
scroll to position [0, 0]
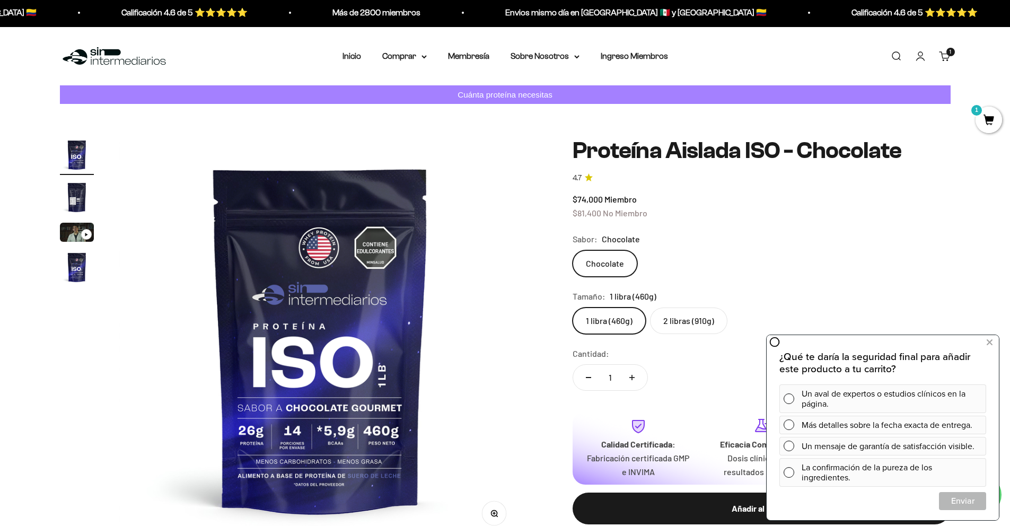
scroll to position [23, 0]
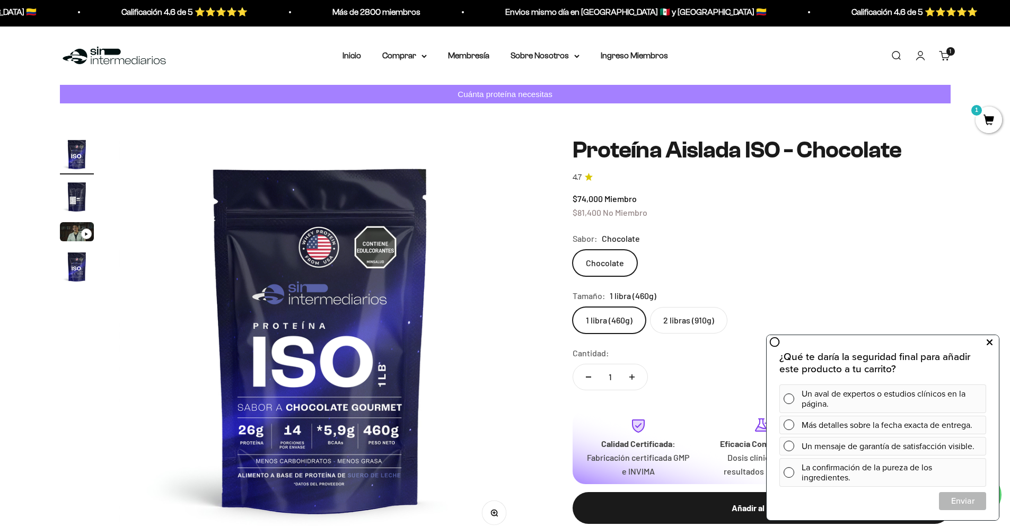
click at [987, 338] on icon at bounding box center [989, 342] width 6 height 14
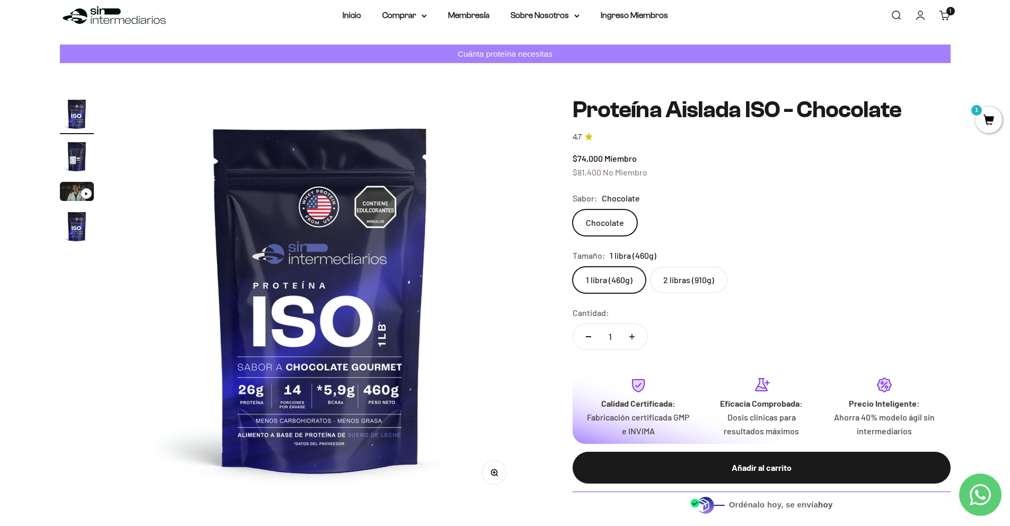
scroll to position [65, 0]
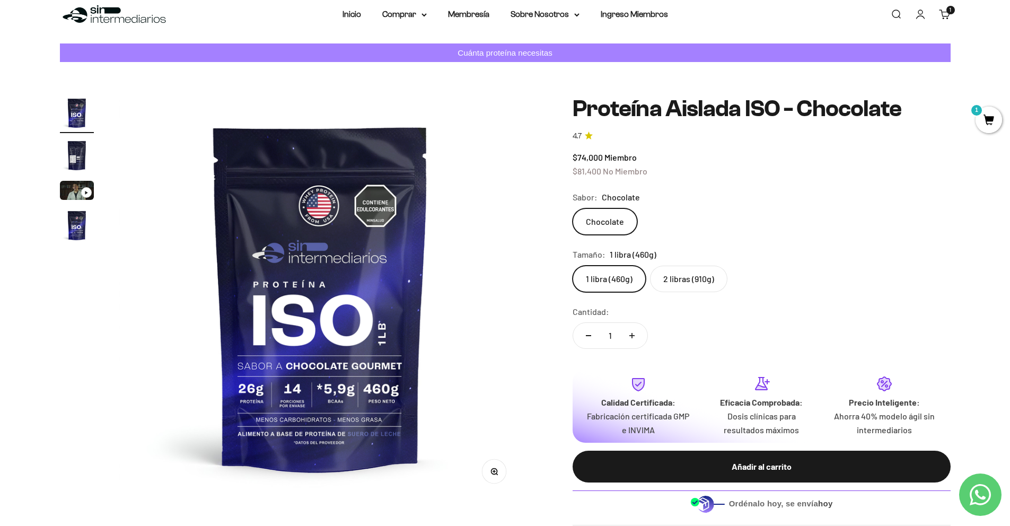
click at [704, 266] on label "2 libras (910g)" at bounding box center [688, 279] width 77 height 27
click at [572, 265] on input "2 libras (910g)" at bounding box center [572, 265] width 1 height 1
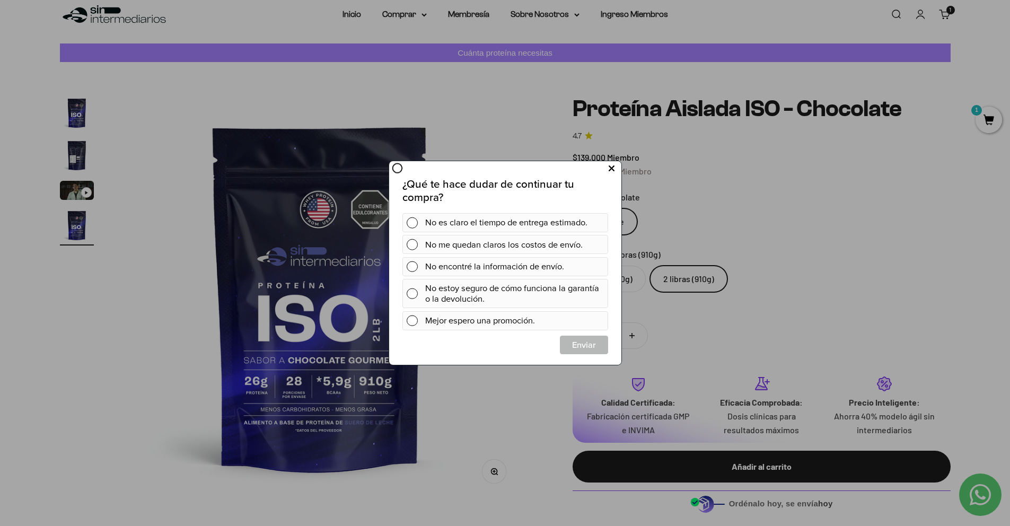
click at [598, 173] on div "¿Qué te hace dudar de continuar tu compra? No es claro el tiempo de entrega est…" at bounding box center [504, 262] width 232 height 204
click at [606, 169] on button at bounding box center [611, 168] width 20 height 17
click at [606, 166] on button at bounding box center [611, 168] width 20 height 17
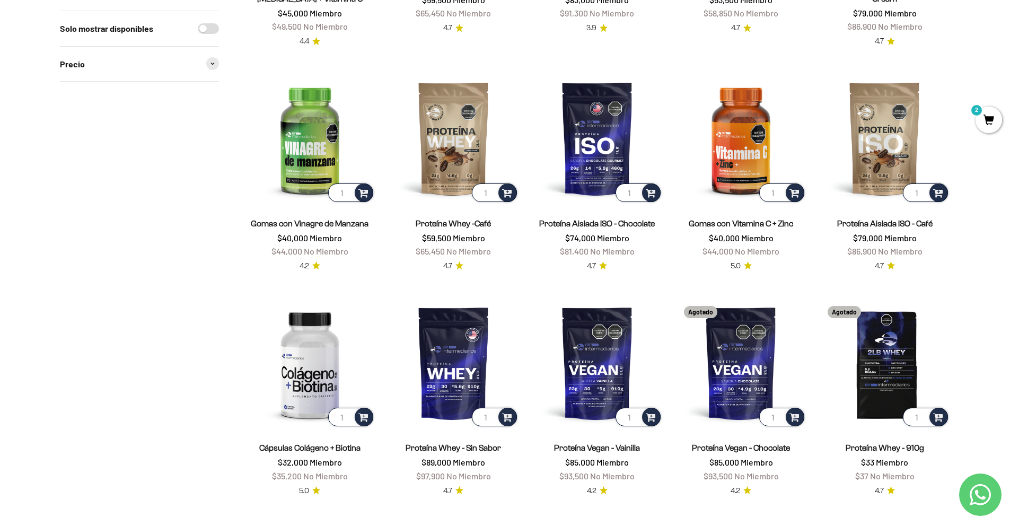
scroll to position [823, 0]
click at [982, 114] on span "2" at bounding box center [988, 120] width 27 height 27
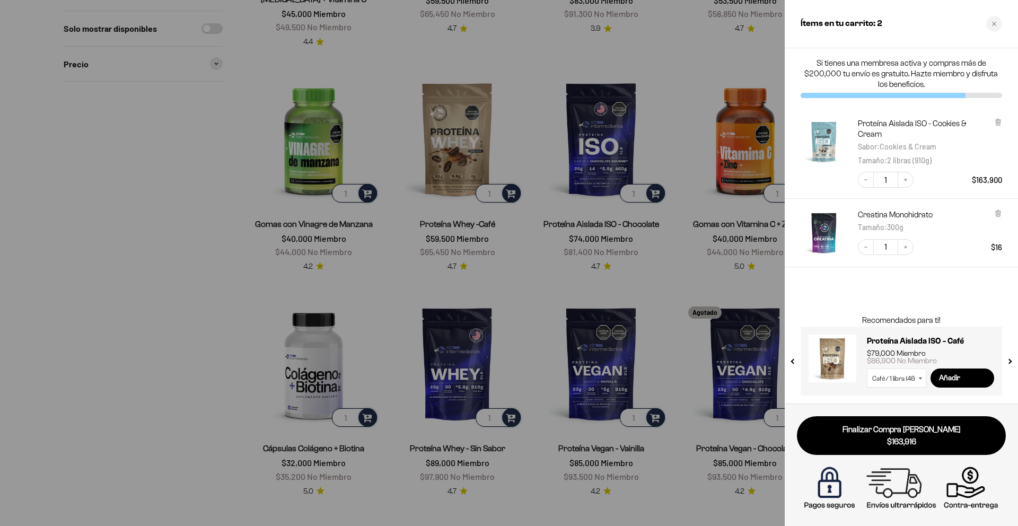
click at [628, 505] on div at bounding box center [509, 263] width 1018 height 526
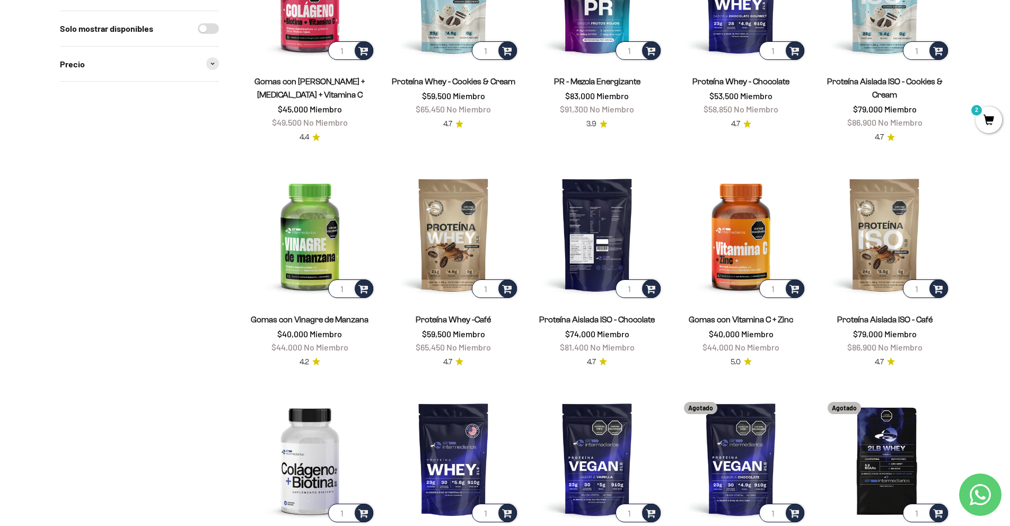
scroll to position [723, 0]
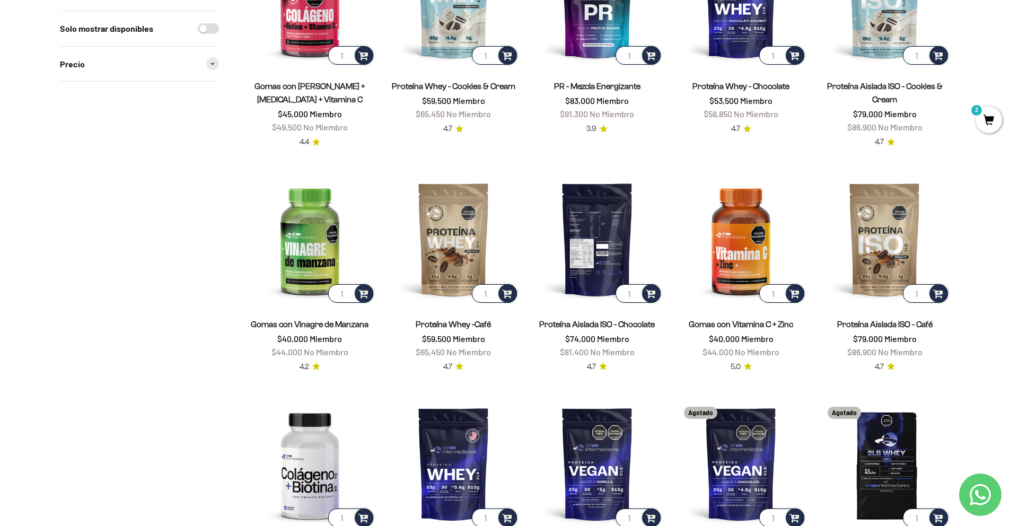
click at [593, 219] on img at bounding box center [597, 238] width 131 height 131
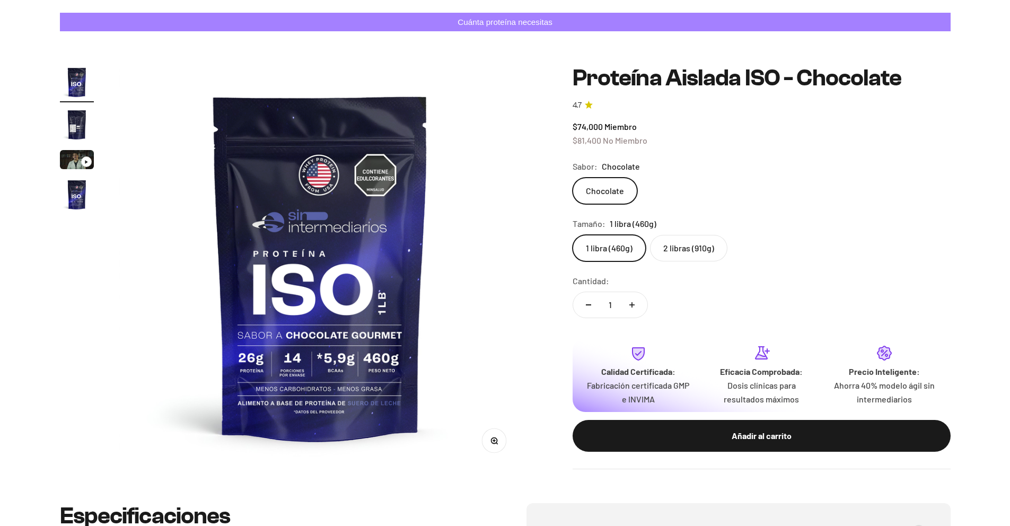
scroll to position [98, 0]
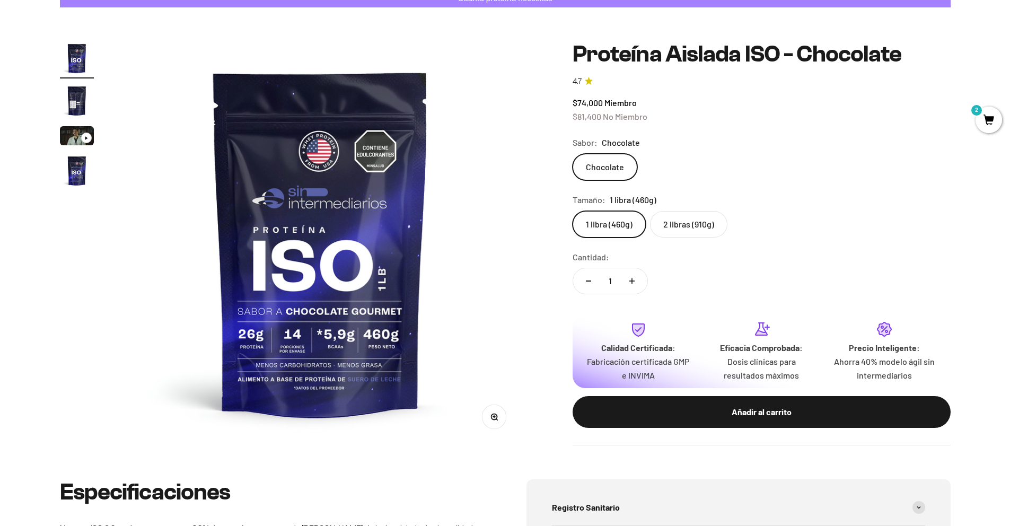
drag, startPoint x: 684, startPoint y: 232, endPoint x: 679, endPoint y: 229, distance: 6.2
click at [679, 229] on label "2 libras (910g)" at bounding box center [688, 224] width 77 height 27
click at [572, 211] on input "2 libras (910g)" at bounding box center [572, 210] width 1 height 1
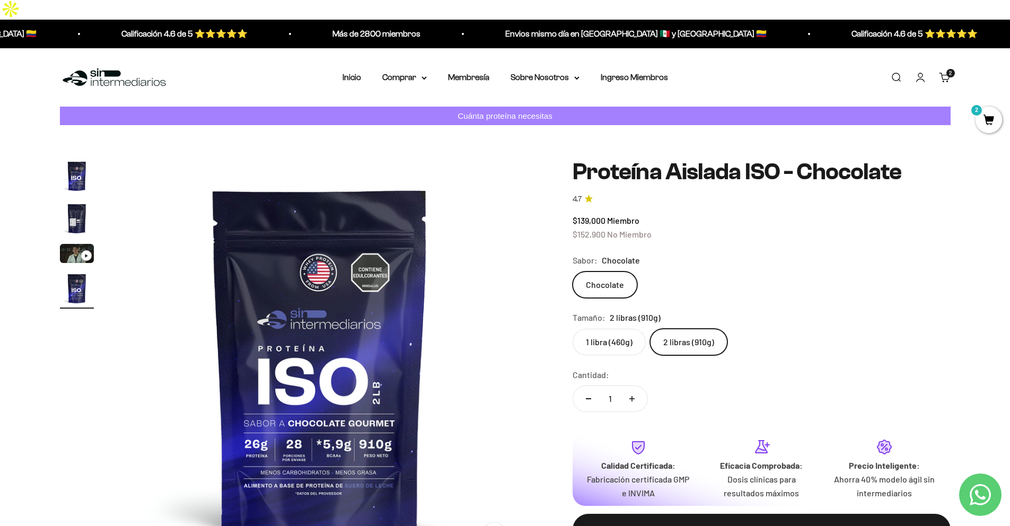
scroll to position [2, 0]
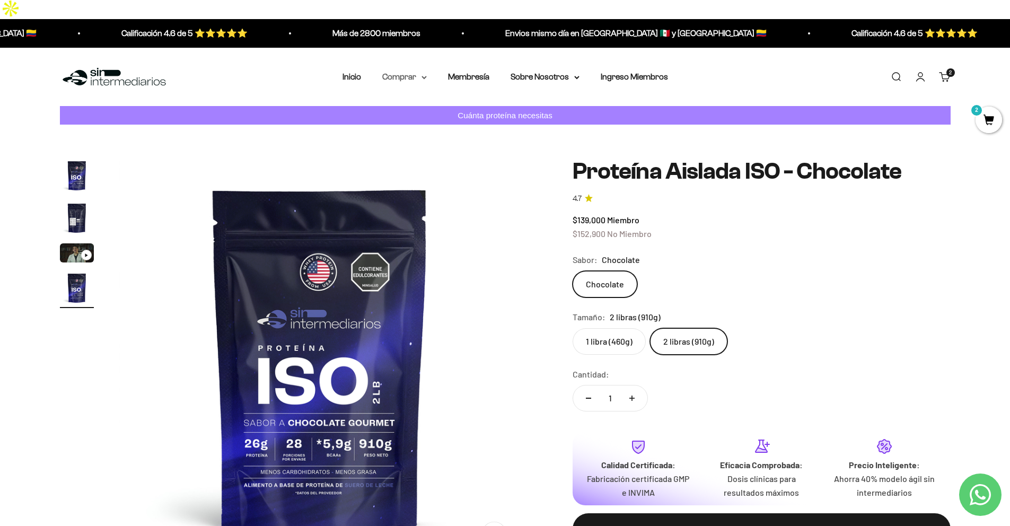
click at [409, 70] on summary "Comprar" at bounding box center [404, 77] width 45 height 14
click at [431, 126] on span "Otros Suplementos" at bounding box center [423, 130] width 71 height 9
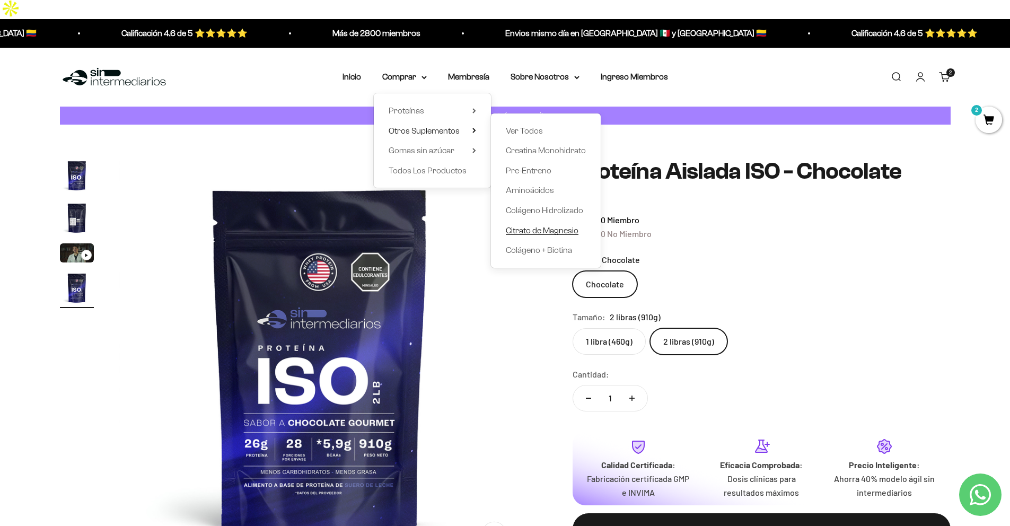
click at [550, 225] on span "Citrato de Magnesio" at bounding box center [542, 229] width 73 height 9
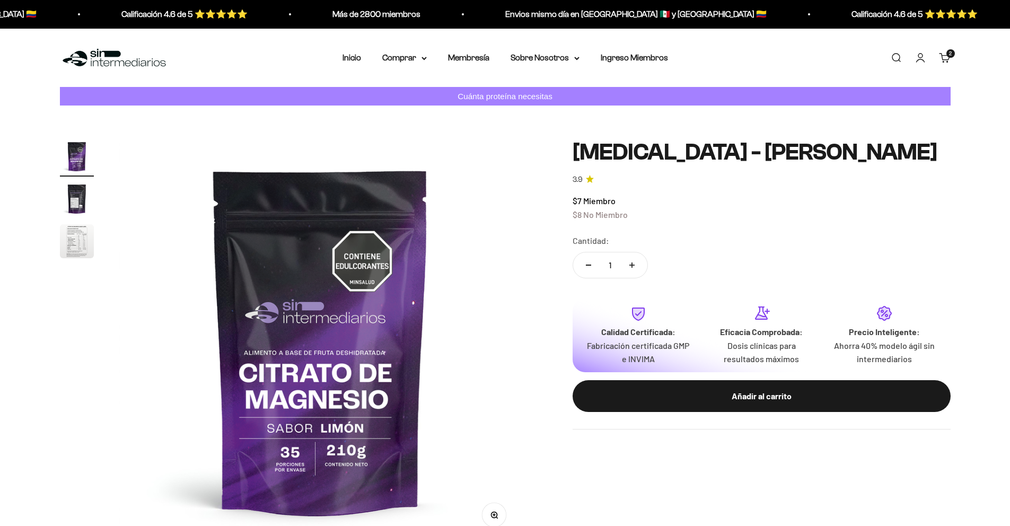
click at [367, 55] on nav "Inicio Comprar Proteínas Ver Todos Whey Iso Vegan" at bounding box center [504, 58] width 325 height 14
click at [390, 59] on summary "Comprar" at bounding box center [404, 58] width 45 height 14
click at [391, 60] on summary "Comprar" at bounding box center [404, 58] width 45 height 14
click at [447, 114] on span "Otros Suplementos" at bounding box center [423, 111] width 71 height 9
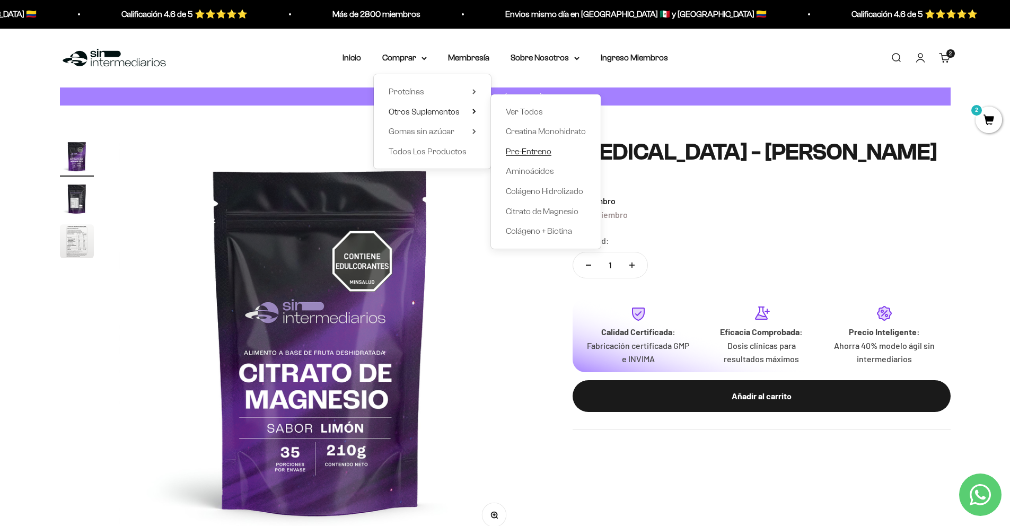
click at [536, 151] on span "Pre-Entreno" at bounding box center [529, 150] width 46 height 9
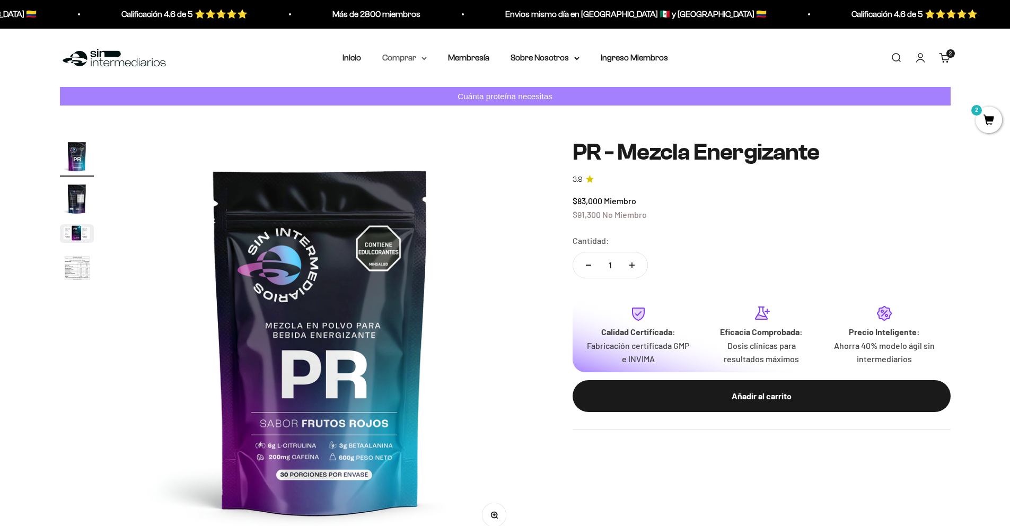
click at [413, 56] on summary "Comprar" at bounding box center [404, 58] width 45 height 14
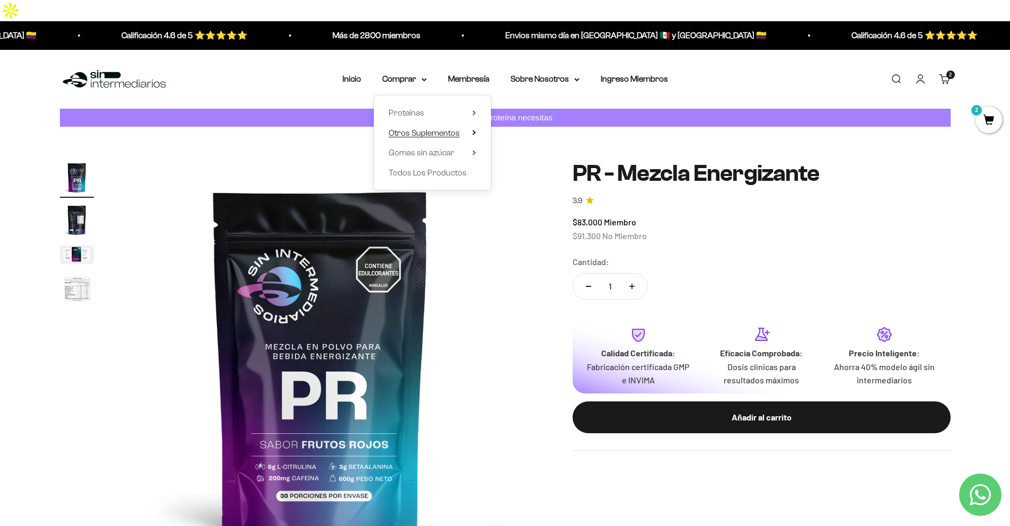
click at [436, 128] on span "Otros Suplementos" at bounding box center [423, 132] width 71 height 9
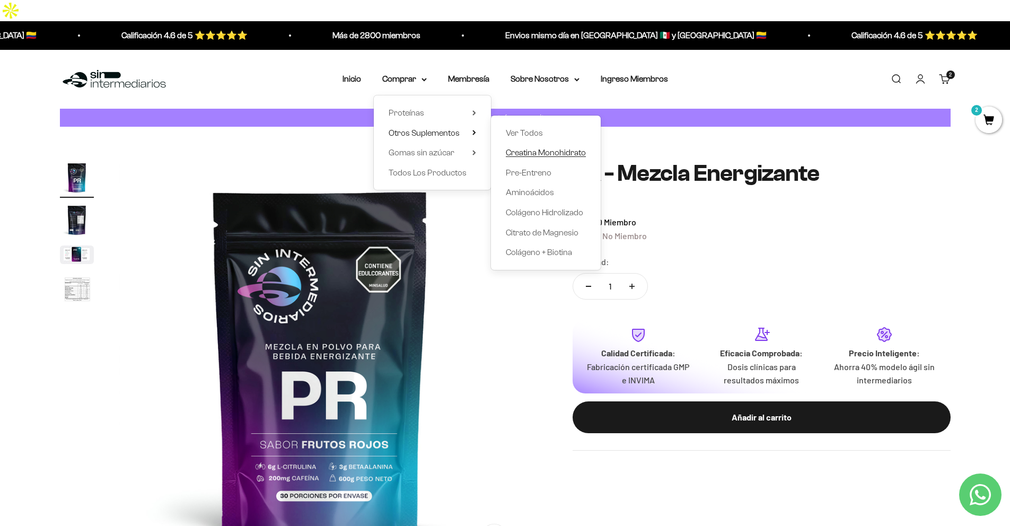
click at [553, 148] on span "Creatina Monohidrato" at bounding box center [546, 152] width 80 height 9
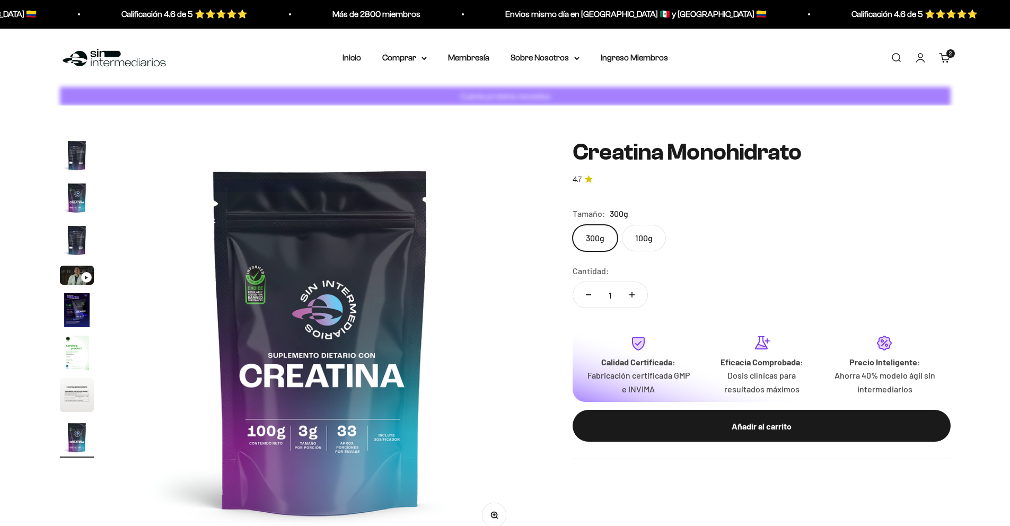
scroll to position [0, 3321]
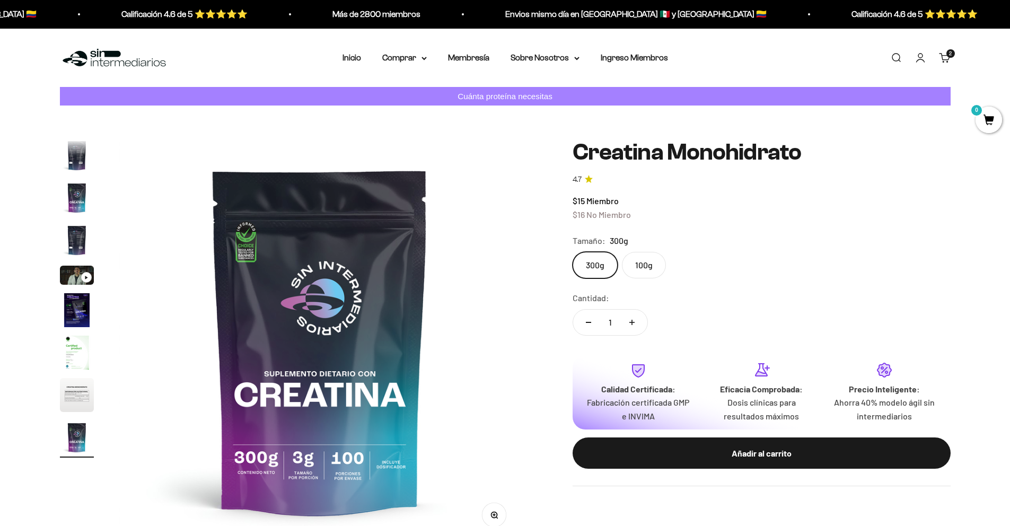
click at [645, 267] on label "100g" at bounding box center [644, 265] width 44 height 27
click at [572, 252] on input "100g" at bounding box center [572, 251] width 1 height 1
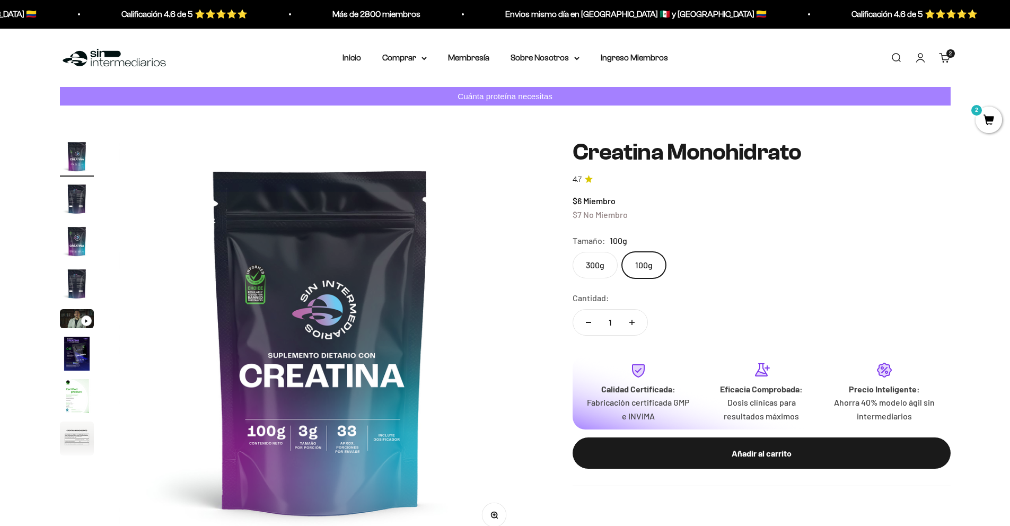
click at [581, 264] on label "300g" at bounding box center [594, 265] width 45 height 27
click at [572, 252] on input "300g" at bounding box center [572, 251] width 1 height 1
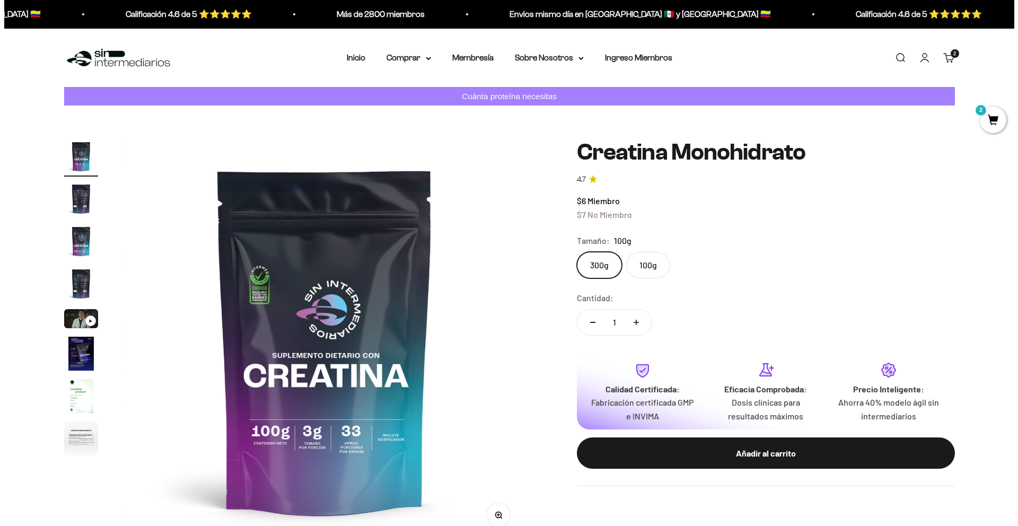
scroll to position [43, 0]
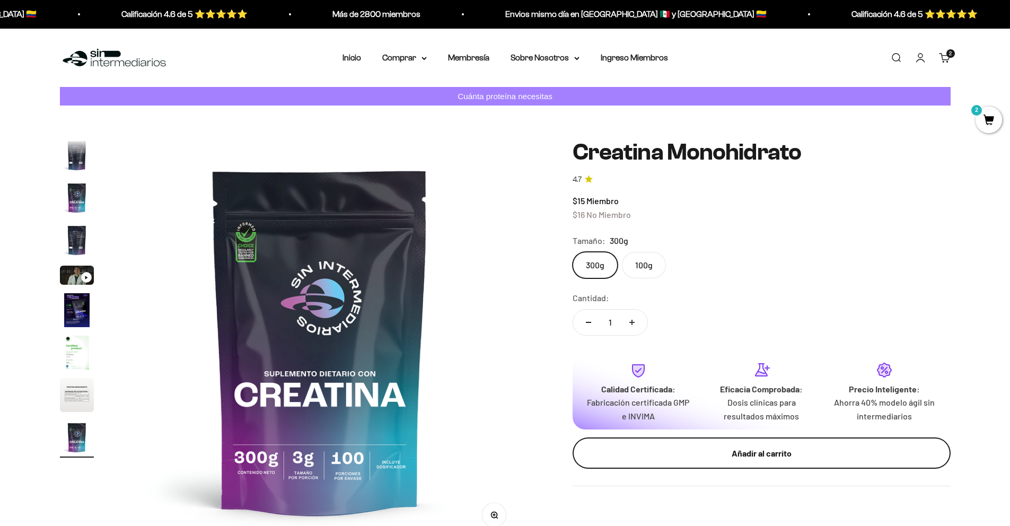
click at [763, 464] on button "Añadir al carrito" at bounding box center [761, 453] width 378 height 32
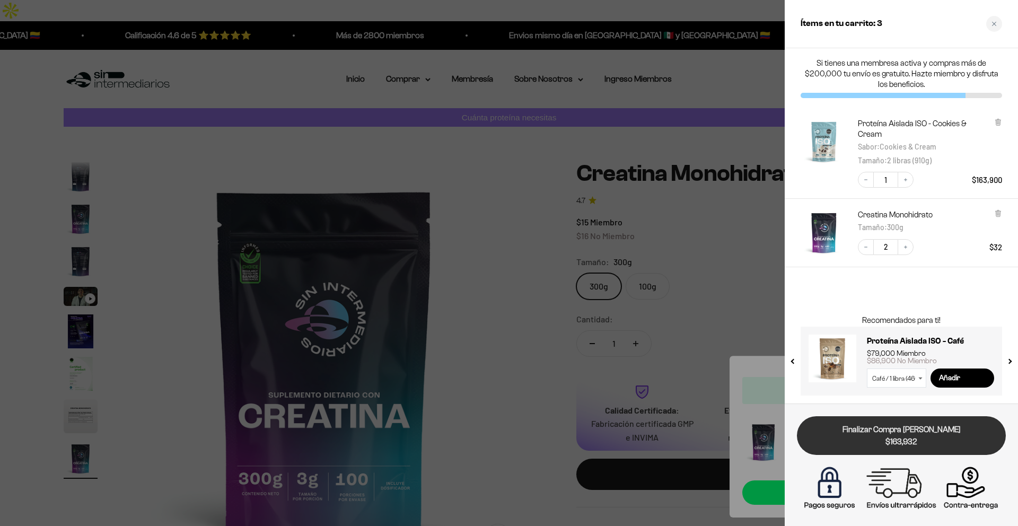
click at [940, 442] on span "$163,932" at bounding box center [901, 442] width 194 height 12
